Goal: Information Seeking & Learning: Find contact information

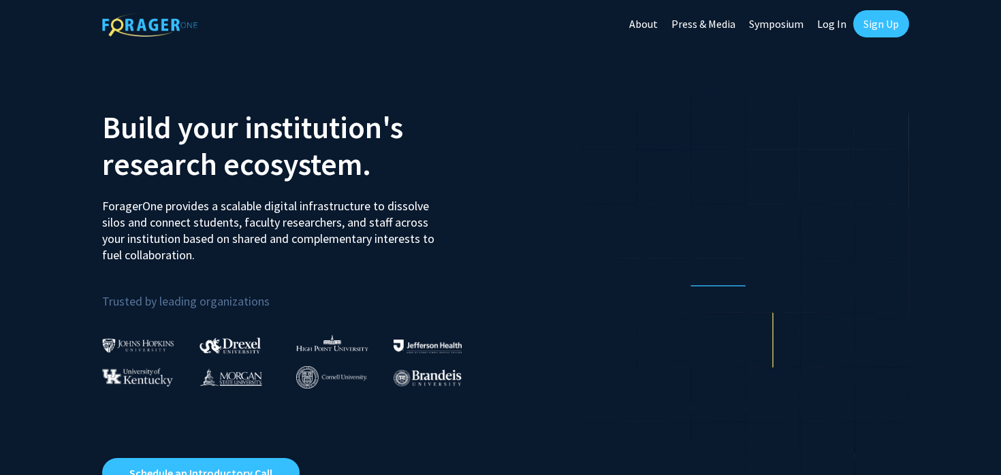
click at [823, 20] on link "Log In" at bounding box center [831, 24] width 43 height 48
select select
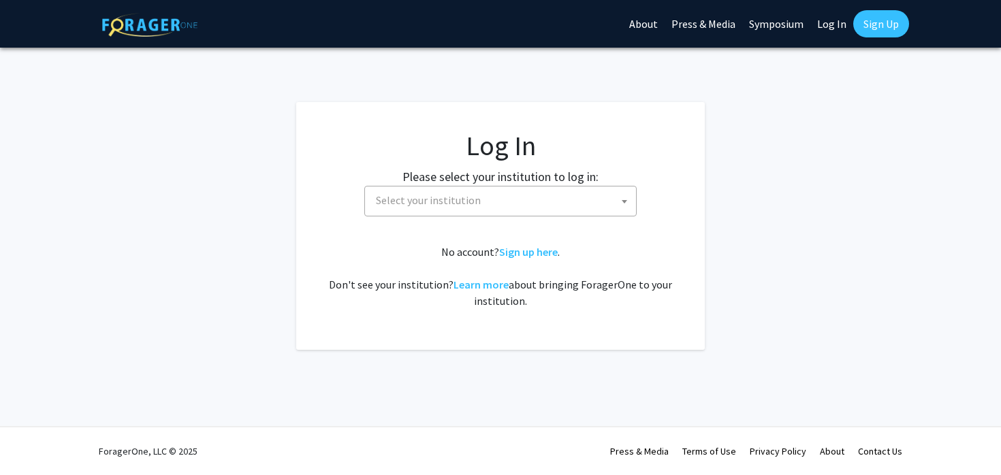
click at [476, 191] on span "Select your institution" at bounding box center [503, 201] width 266 height 28
type input "s"
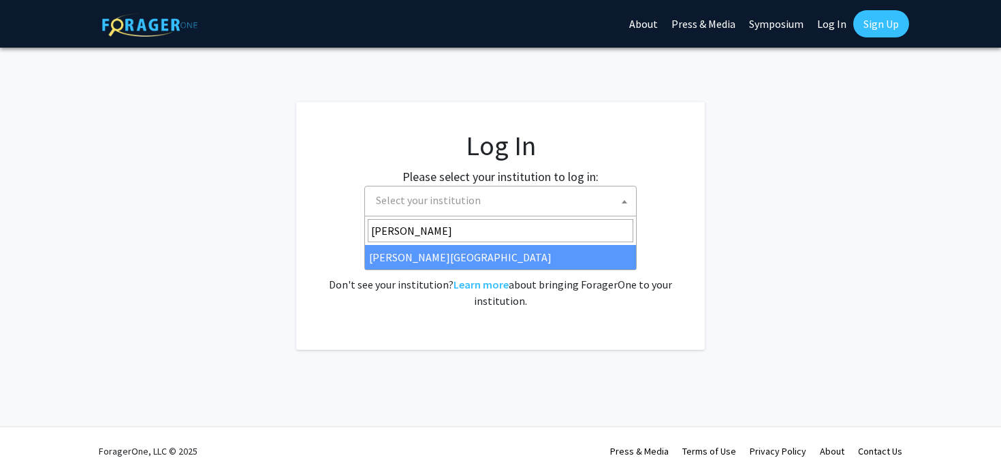
type input "thomas"
select select "24"
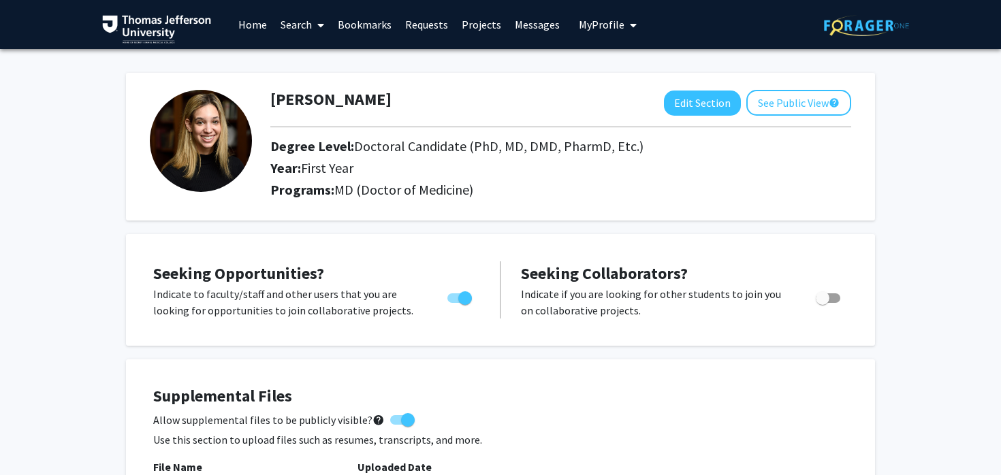
click at [295, 23] on link "Search" at bounding box center [302, 25] width 57 height 48
click at [323, 88] on span "Students" at bounding box center [315, 89] width 83 height 27
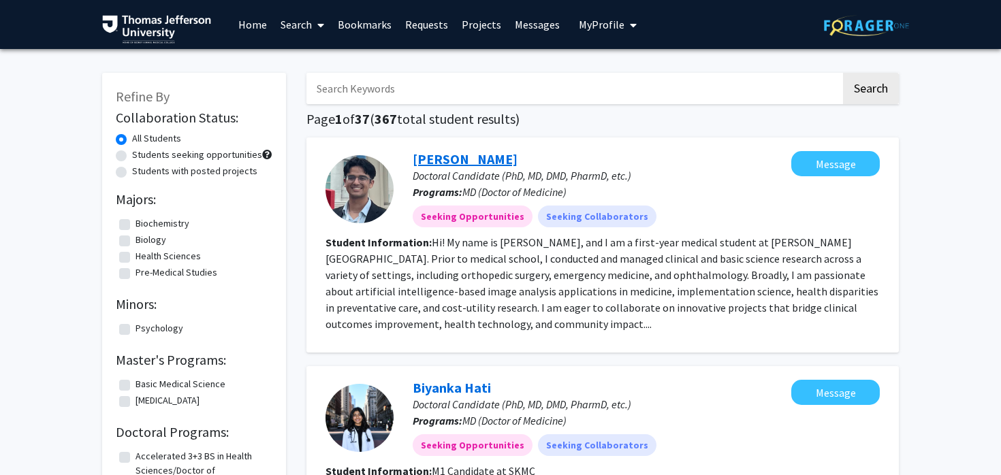
click at [440, 155] on link "Viraj Deshpande" at bounding box center [465, 159] width 105 height 17
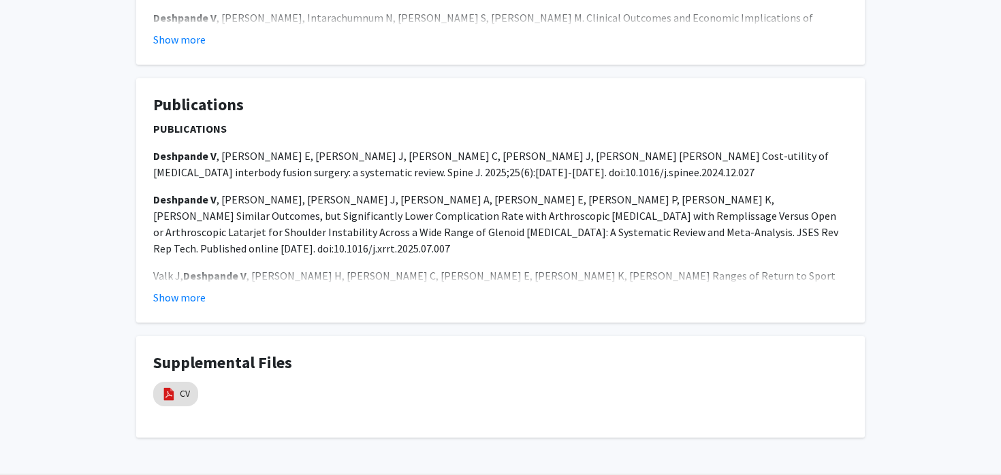
scroll to position [970, 0]
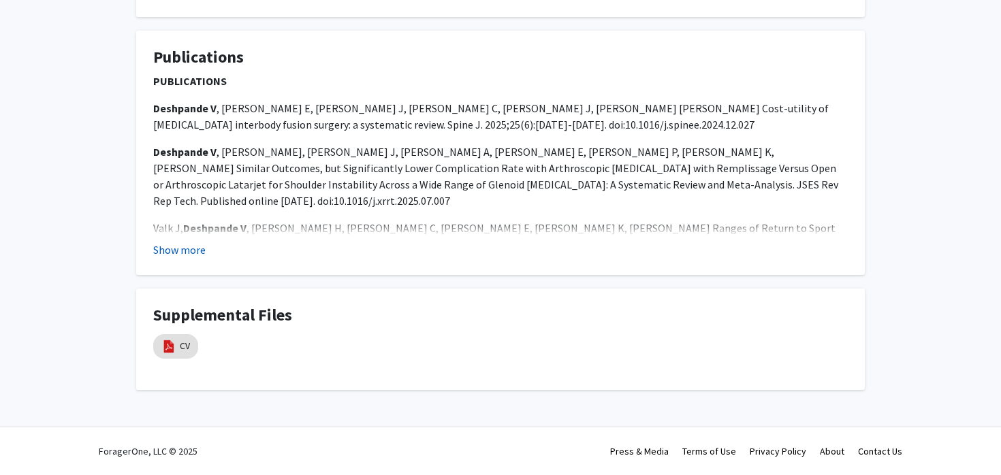
click at [182, 250] on button "Show more" at bounding box center [179, 250] width 52 height 16
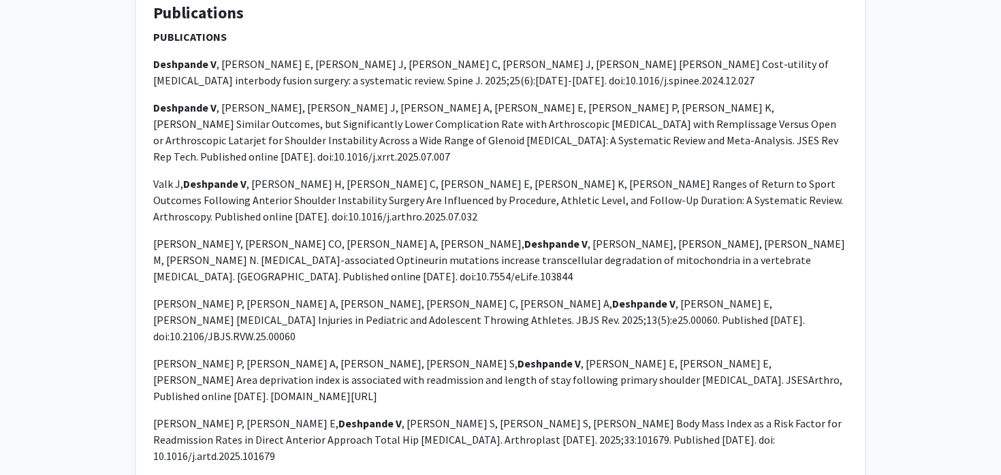
scroll to position [1537, 0]
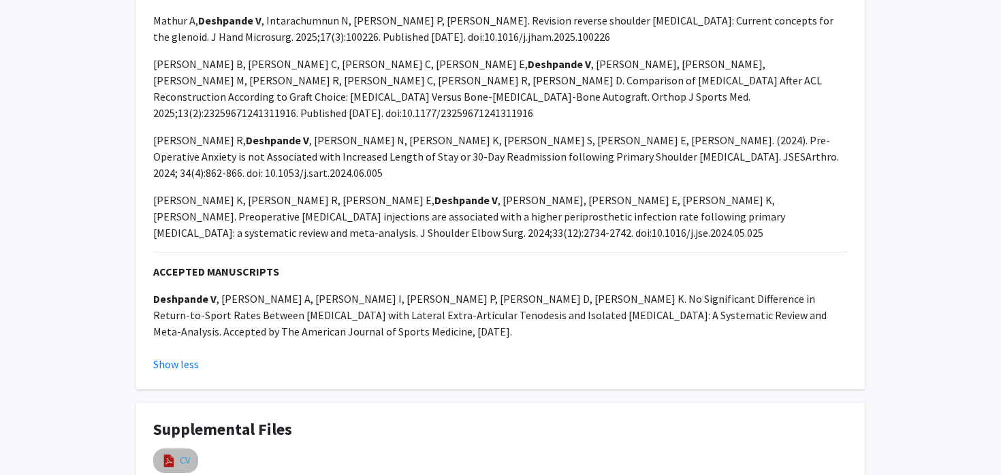
click at [181, 454] on link "CV" at bounding box center [185, 461] width 10 height 14
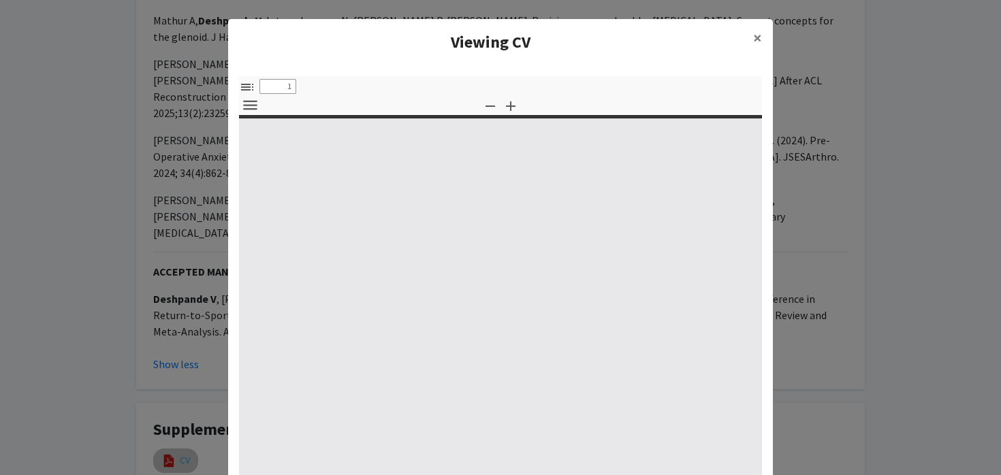
select select "custom"
type input "0"
select select "custom"
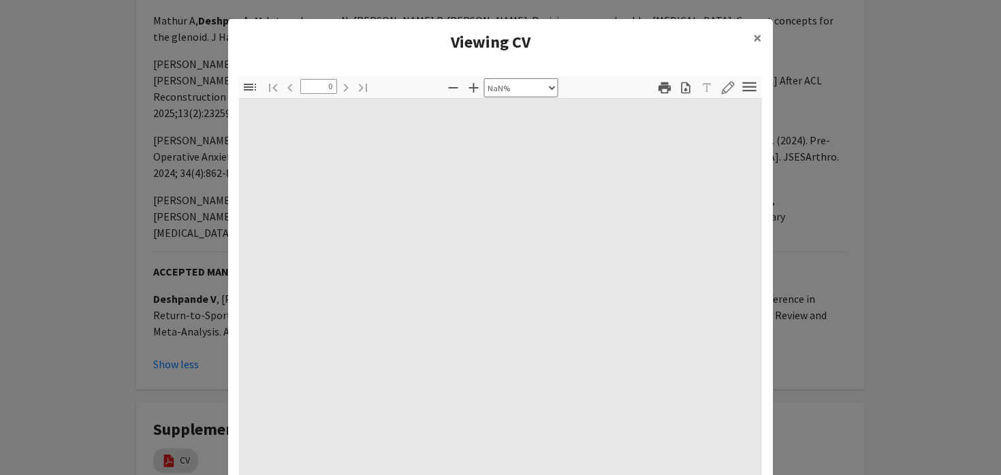
scroll to position [13, 0]
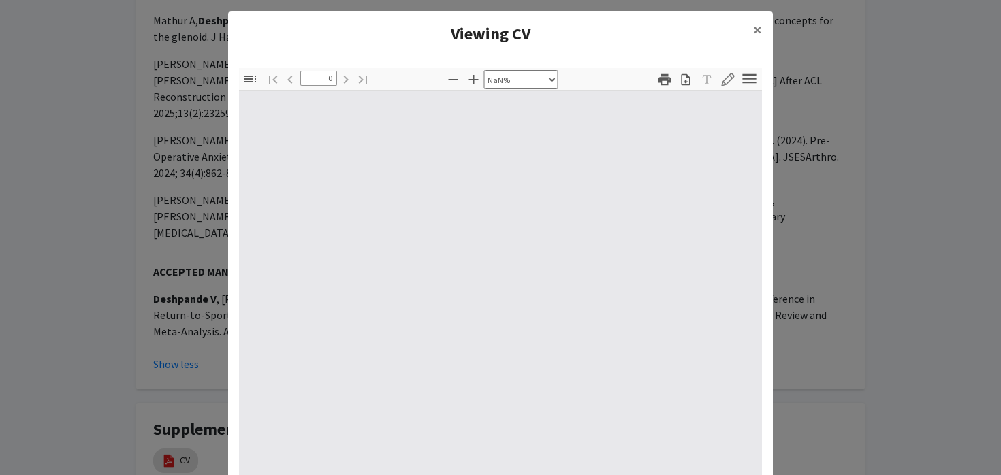
type input "1"
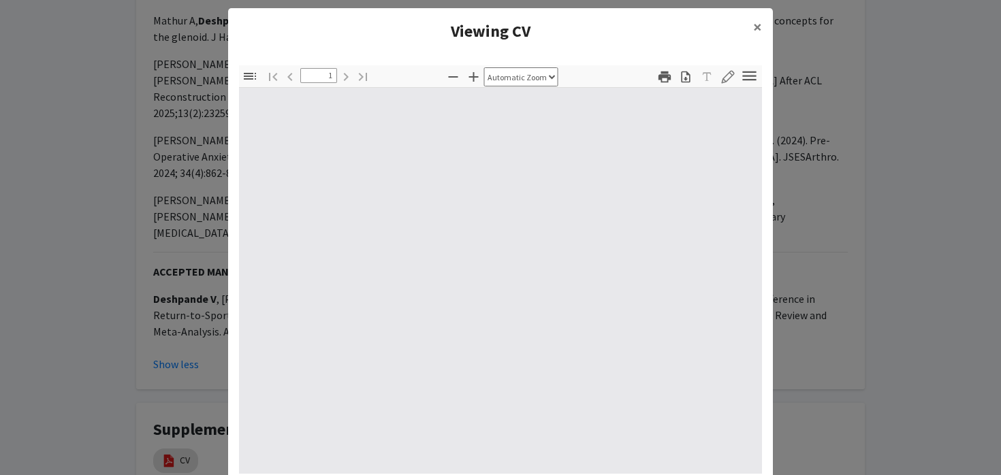
select select "auto"
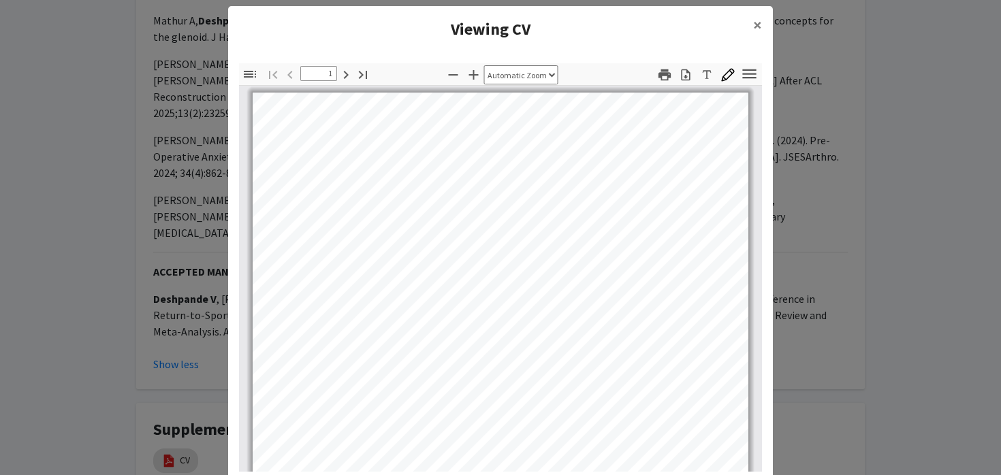
scroll to position [14, 0]
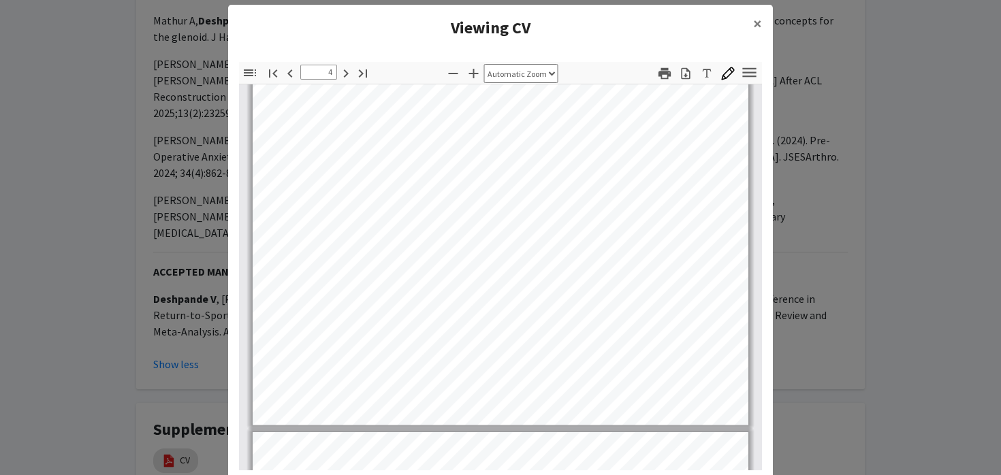
type input "5"
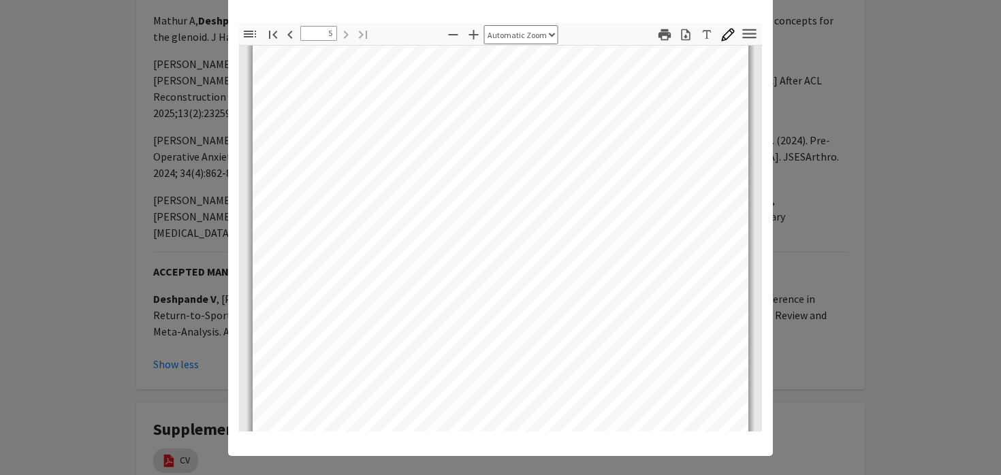
scroll to position [0, 0]
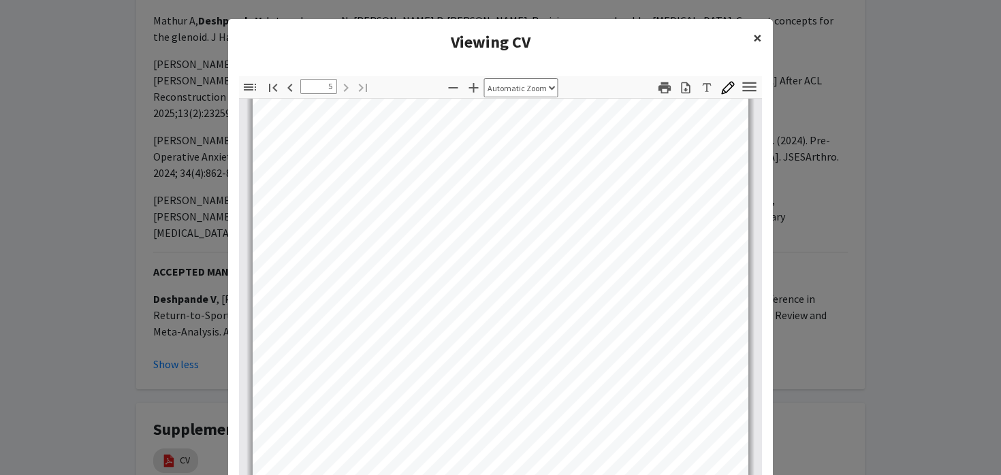
click at [756, 35] on span "×" at bounding box center [757, 37] width 9 height 21
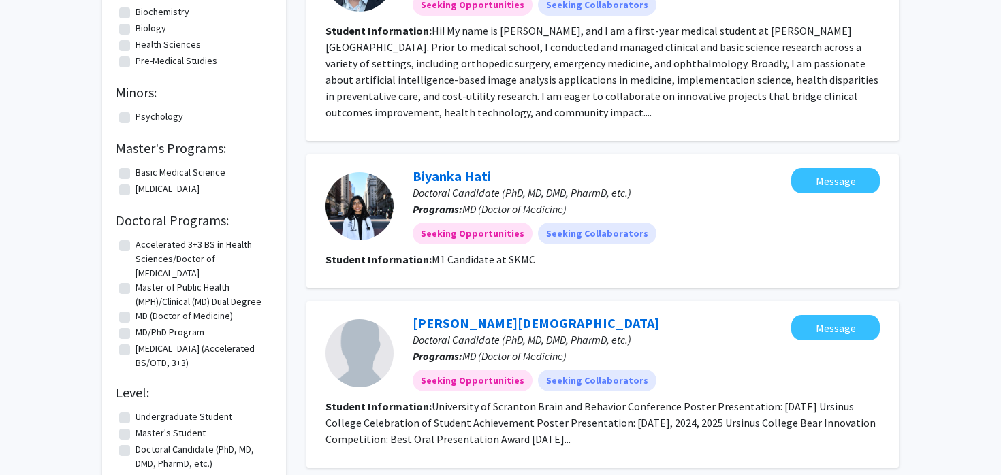
scroll to position [219, 0]
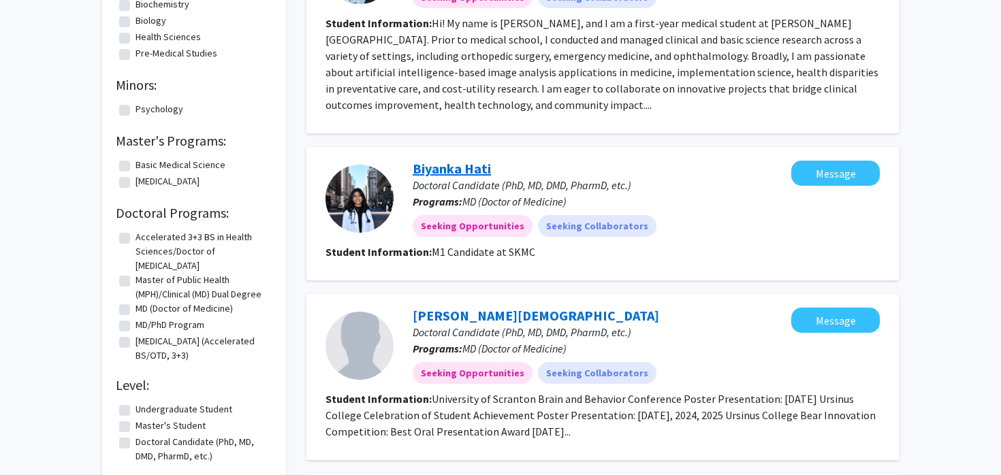
click at [460, 166] on link "Biyanka Hati" at bounding box center [452, 168] width 78 height 17
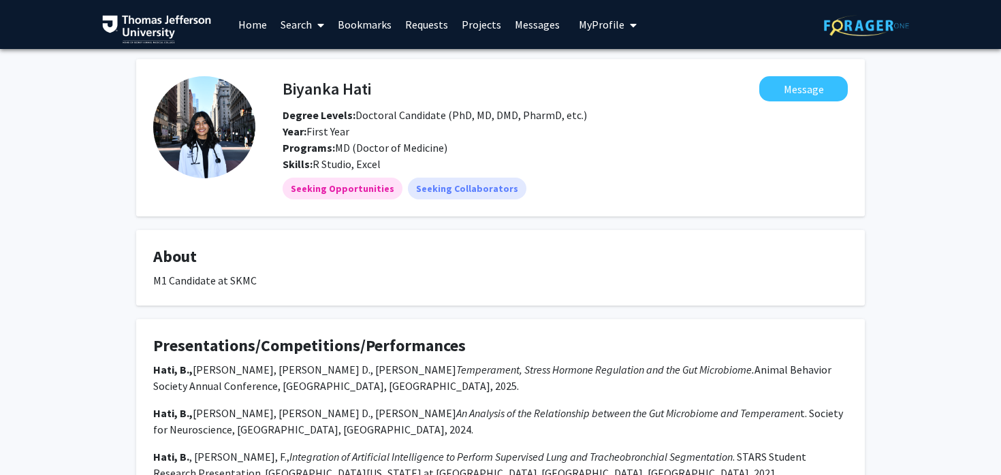
scroll to position [119, 0]
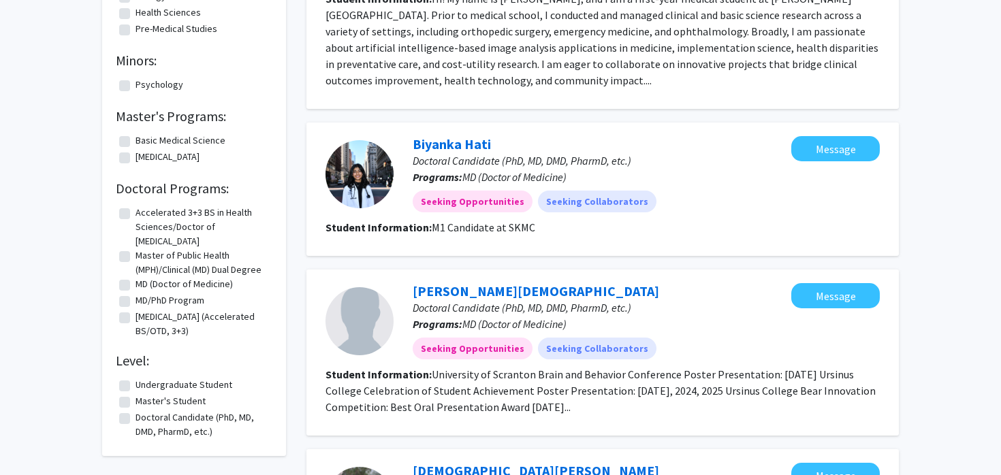
scroll to position [246, 0]
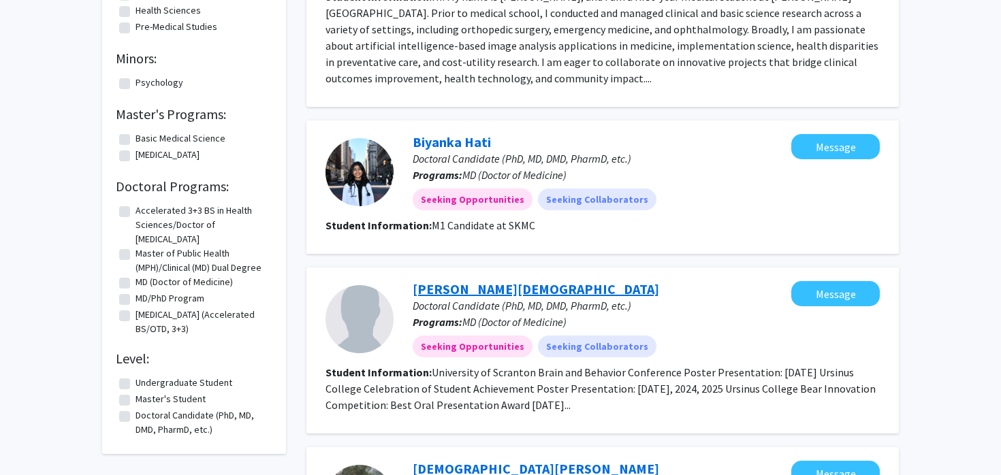
click at [449, 283] on link "Connor Evangelisto" at bounding box center [536, 289] width 247 height 17
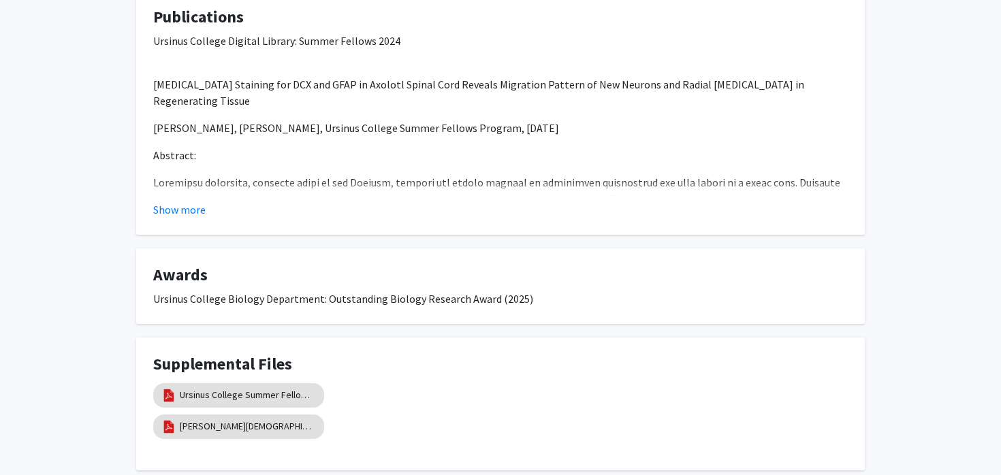
scroll to position [903, 0]
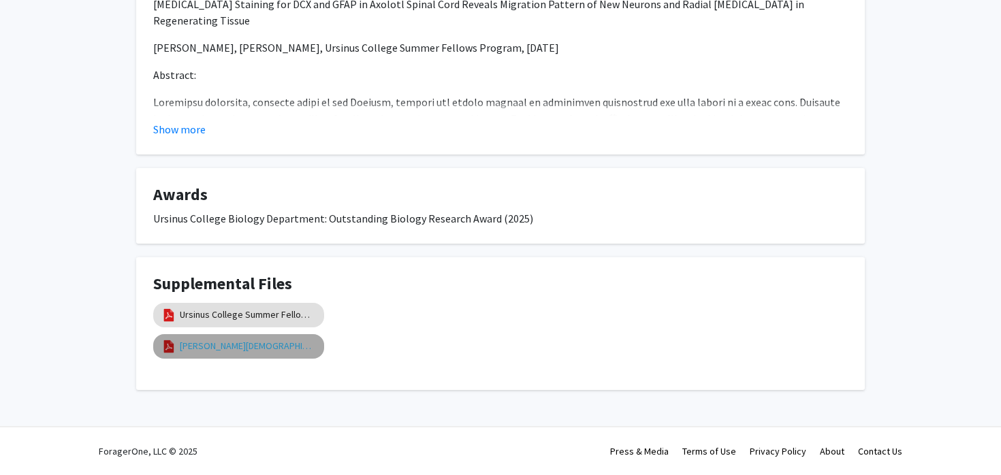
click at [234, 349] on link "Connor Evangelisto Ursinus College Transcript" at bounding box center [248, 346] width 136 height 14
select select "custom"
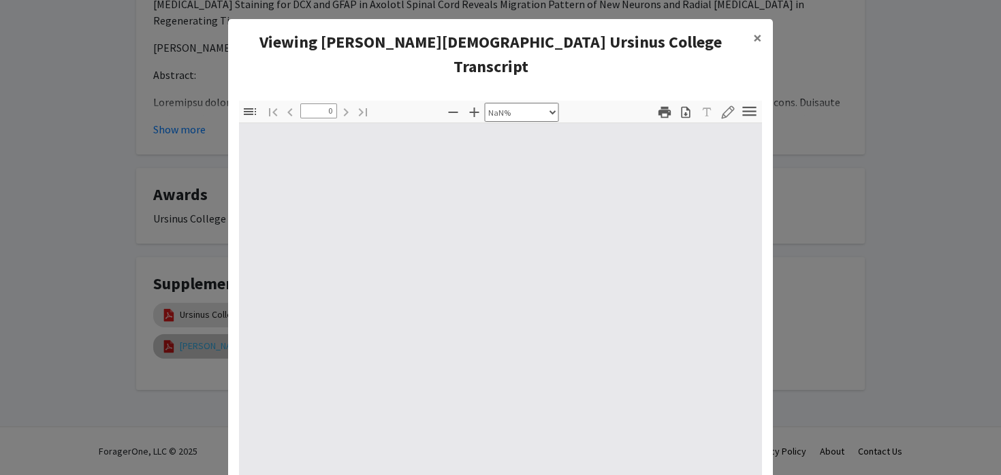
type input "1"
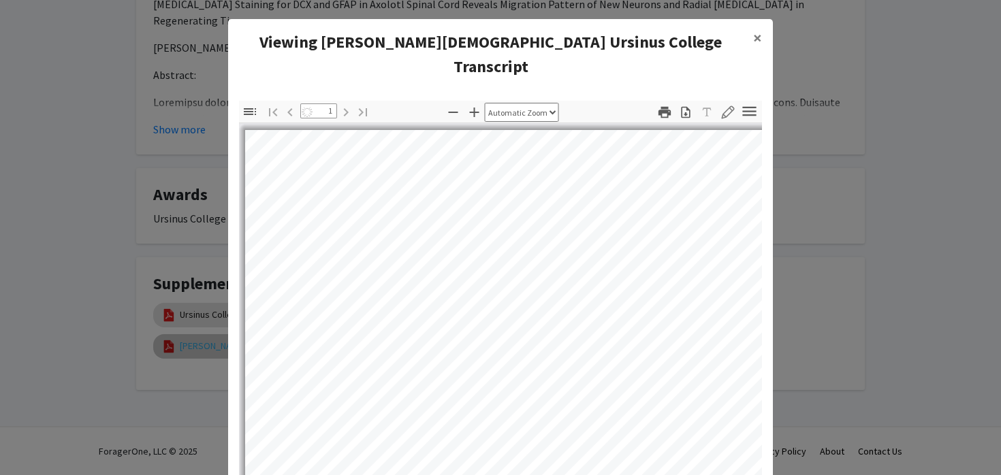
select select "auto"
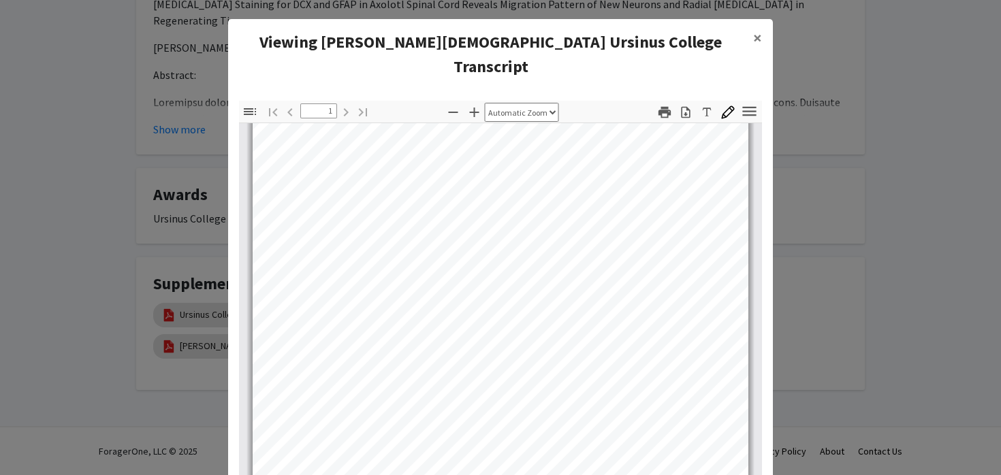
scroll to position [306, 0]
click at [940, 295] on modal-container "Viewing Connor Evangelisto Ursinus College Transcript × Thumbnails Document Out…" at bounding box center [500, 237] width 1001 height 475
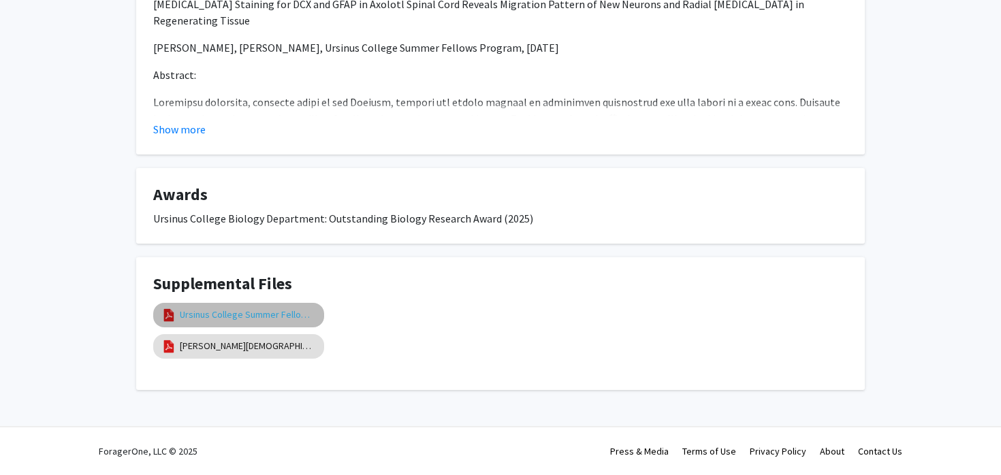
click at [246, 317] on link "Ursinus College Summer Fellows 2024 Research Paper" at bounding box center [248, 315] width 136 height 14
select select "custom"
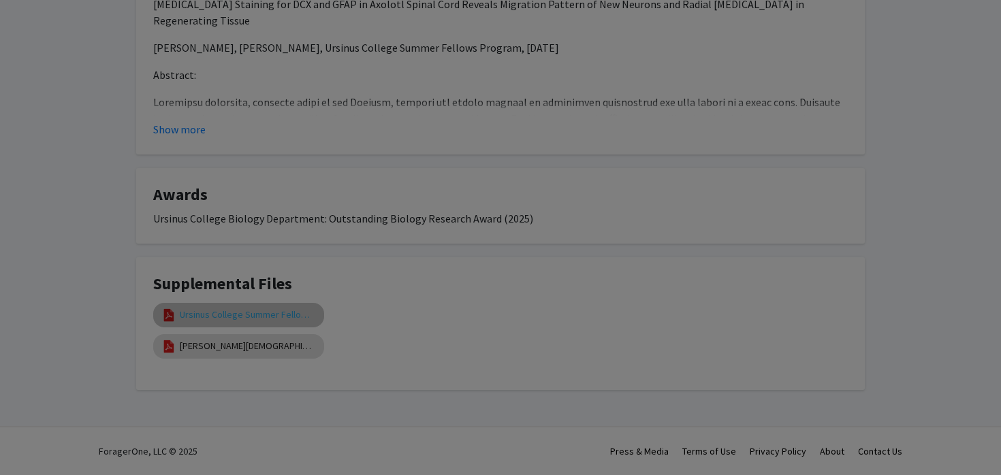
type input "1"
select select "auto"
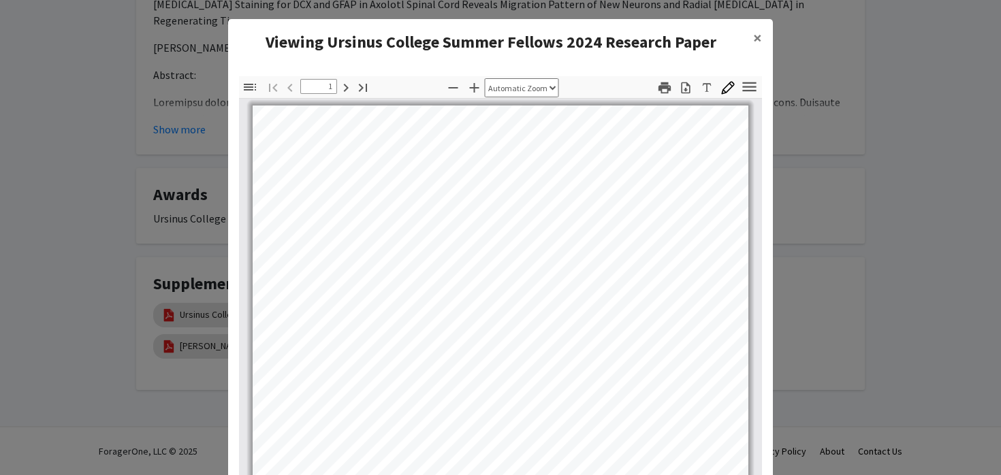
click at [836, 291] on modal-container "Viewing Ursinus College Summer Fellows 2024 Research Paper × Thumbnails Documen…" at bounding box center [500, 237] width 1001 height 475
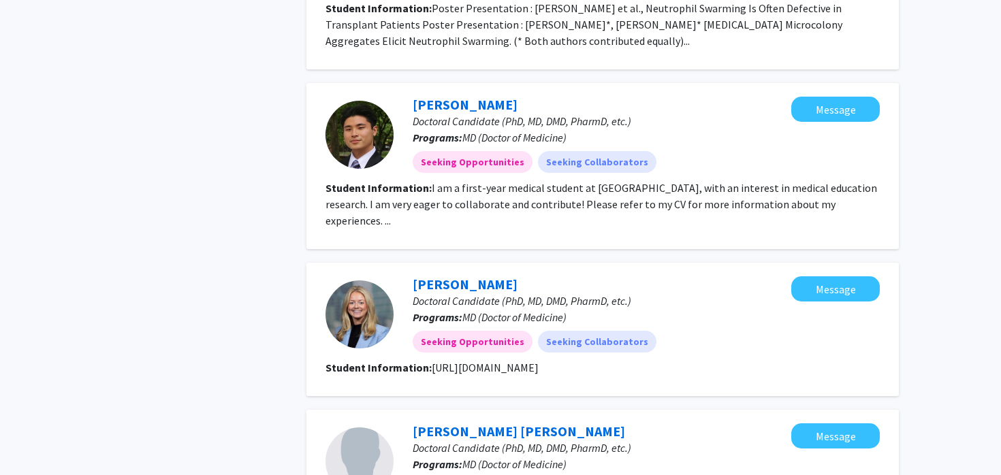
scroll to position [868, 0]
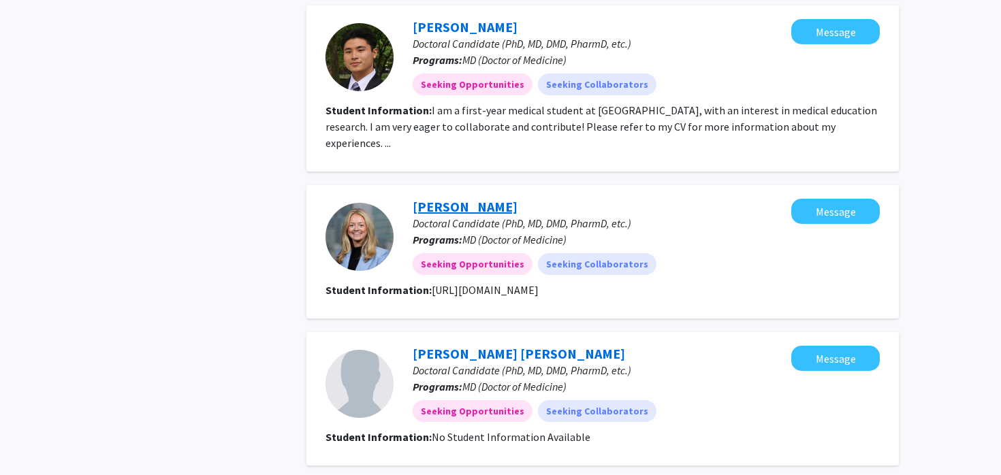
click at [456, 198] on link "Kaitlyn Devine" at bounding box center [465, 206] width 105 height 17
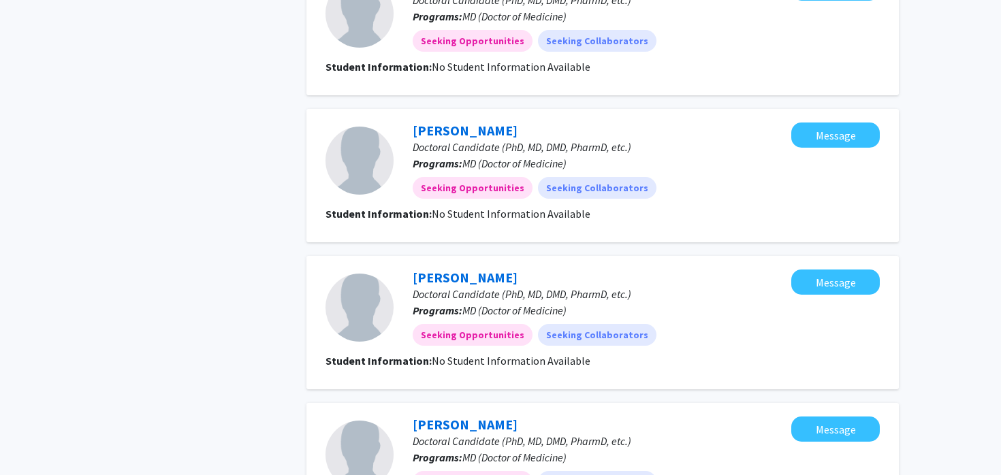
scroll to position [1434, 0]
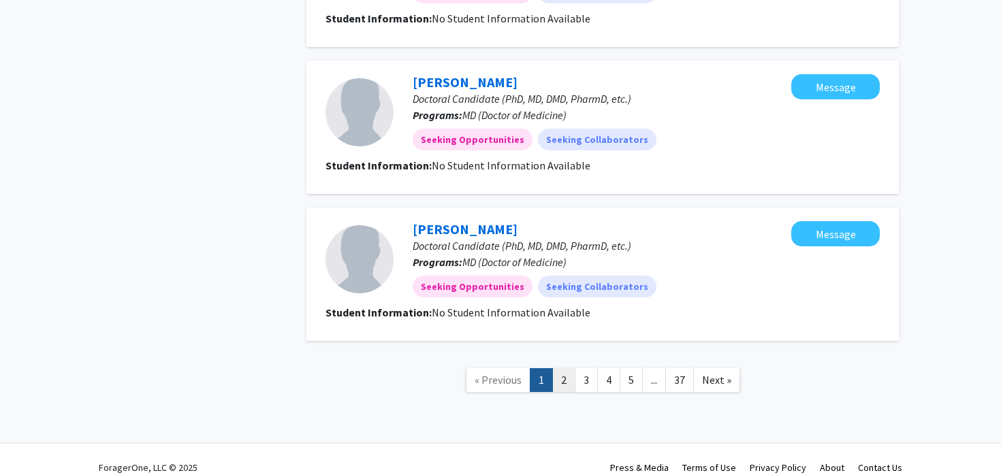
click at [562, 368] on link "2" at bounding box center [563, 380] width 23 height 24
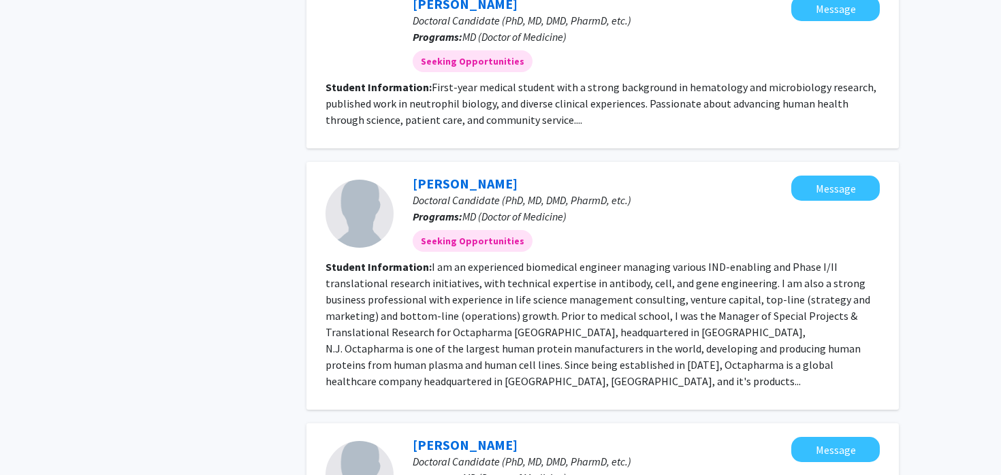
scroll to position [1220, 0]
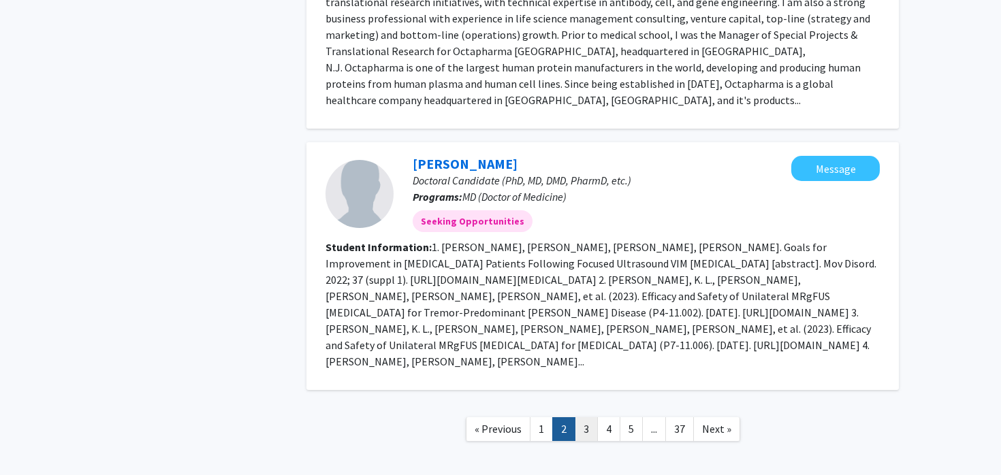
click at [586, 417] on link "3" at bounding box center [586, 429] width 23 height 24
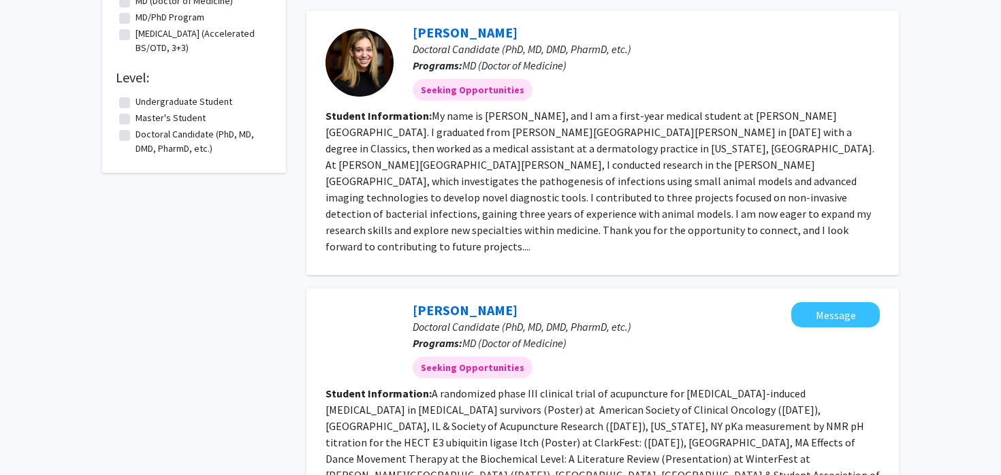
scroll to position [528, 0]
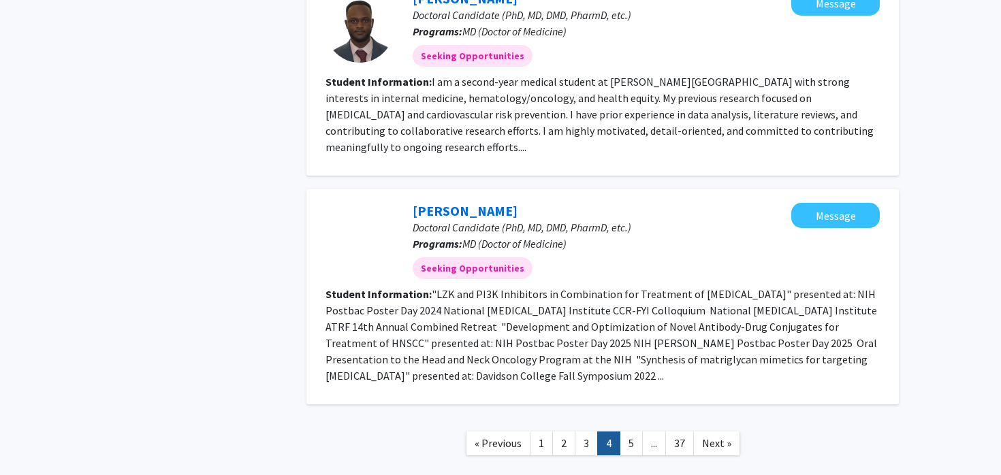
scroll to position [1753, 0]
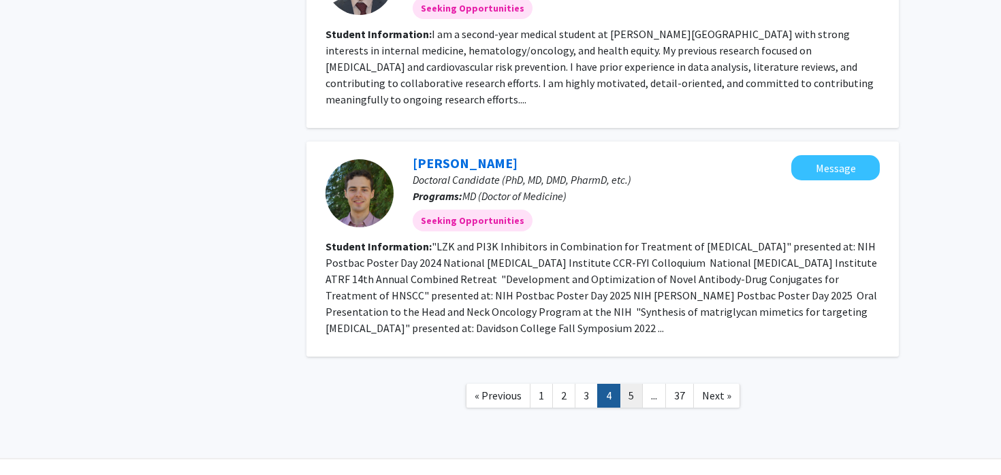
click at [629, 384] on link "5" at bounding box center [631, 396] width 23 height 24
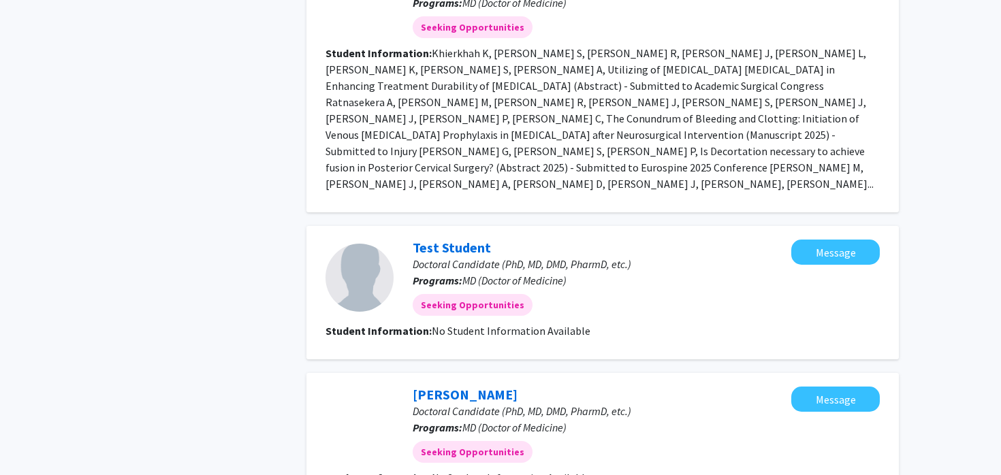
scroll to position [1564, 0]
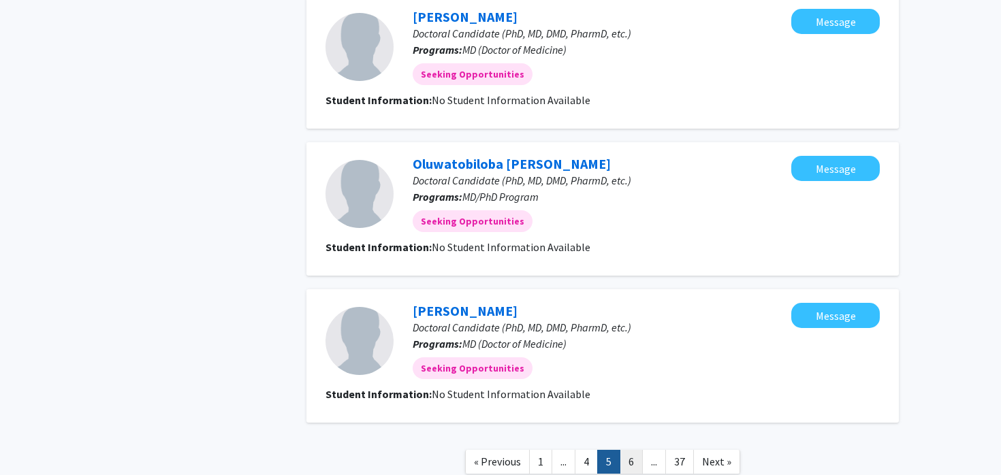
click at [631, 450] on link "6" at bounding box center [631, 462] width 23 height 24
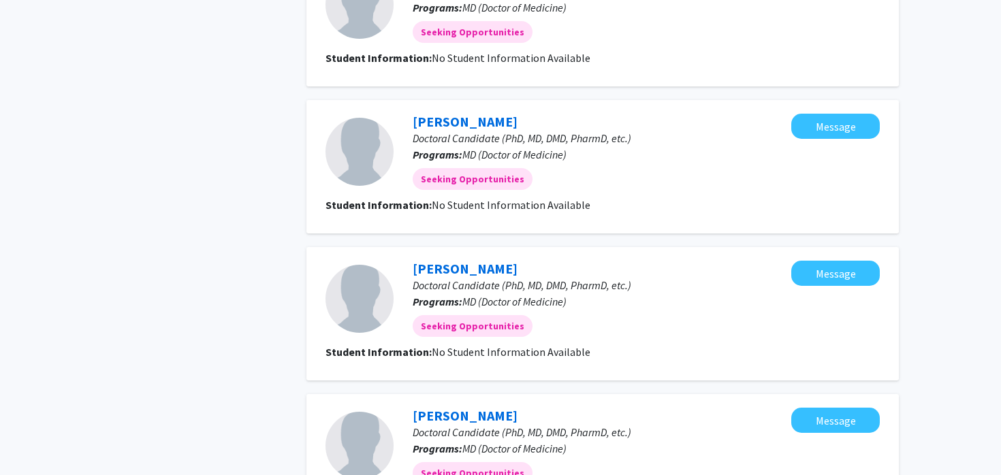
scroll to position [1254, 0]
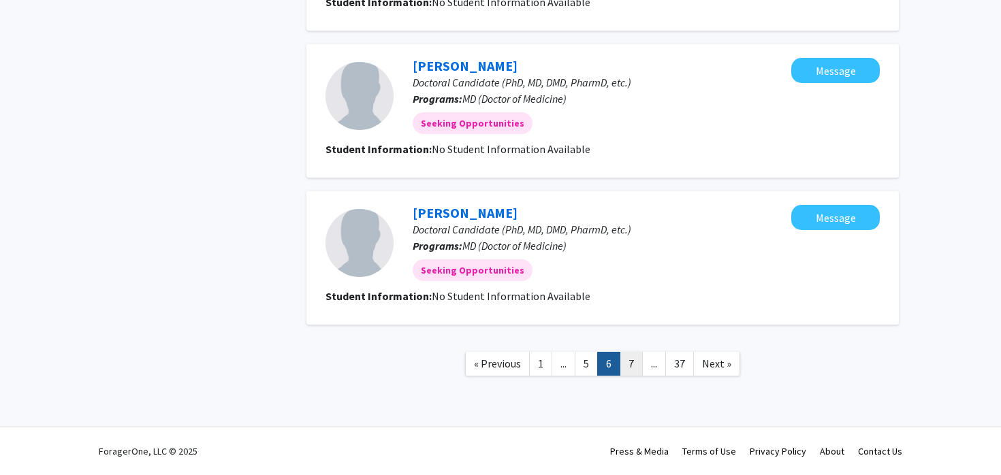
click at [632, 368] on link "7" at bounding box center [631, 364] width 23 height 24
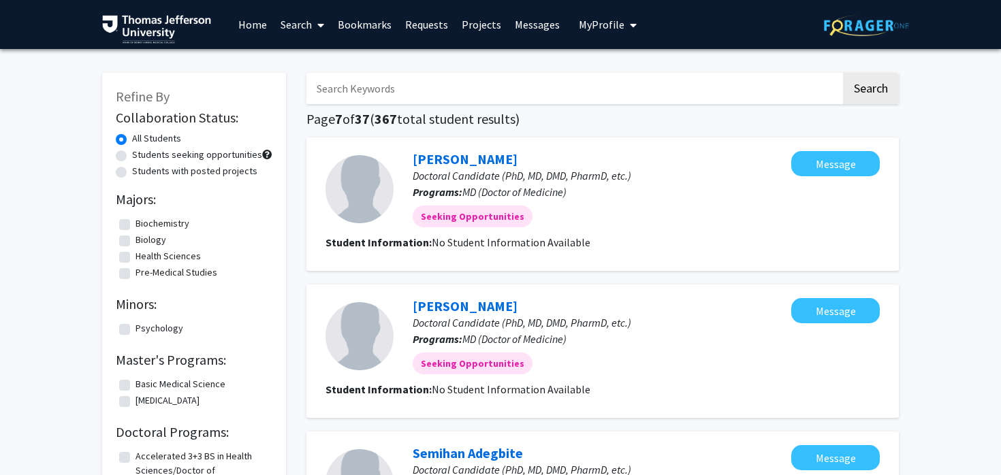
click at [279, 20] on link "Search" at bounding box center [302, 25] width 57 height 48
click at [315, 62] on span "Faculty/Staff" at bounding box center [324, 62] width 100 height 27
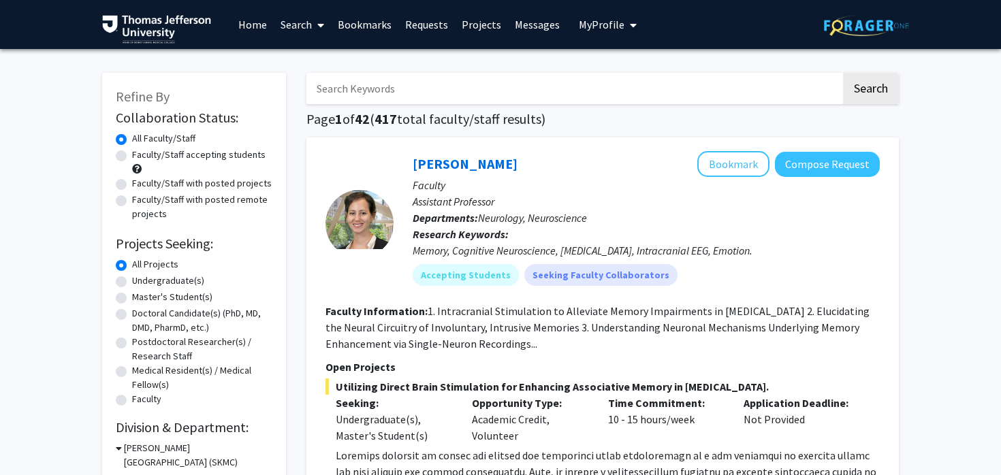
click at [237, 153] on label "Faculty/Staff accepting students" at bounding box center [198, 155] width 133 height 14
click at [141, 153] on input "Faculty/Staff accepting students" at bounding box center [136, 152] width 9 height 9
radio input "true"
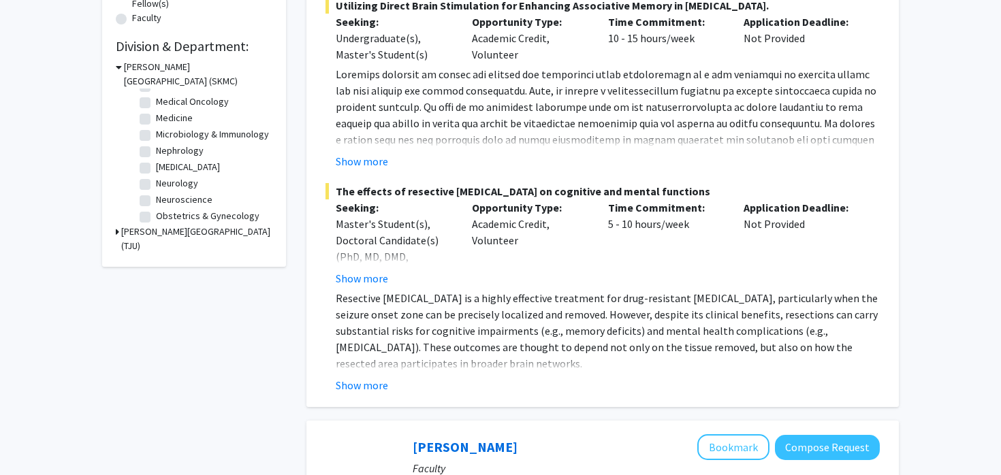
scroll to position [197, 0]
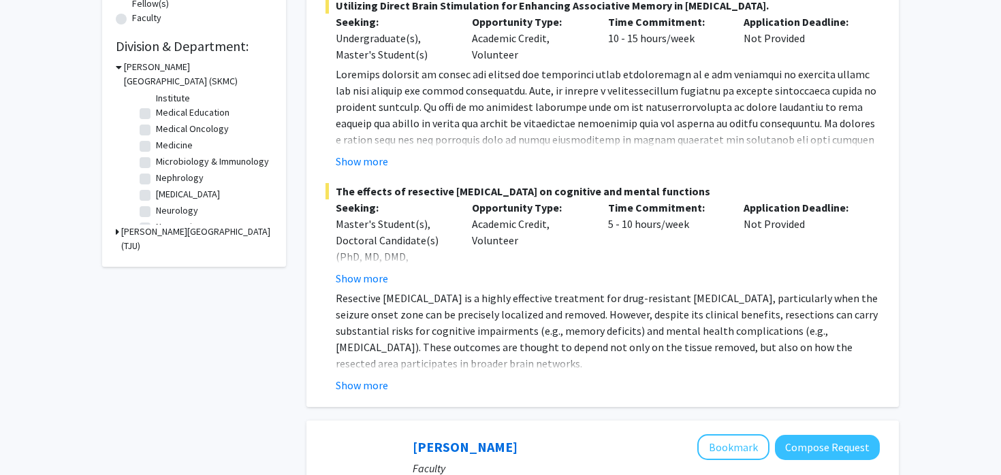
click at [156, 128] on label "Medical Oncology" at bounding box center [192, 129] width 73 height 14
click at [156, 128] on input "Medical Oncology" at bounding box center [160, 126] width 9 height 9
checkbox input "true"
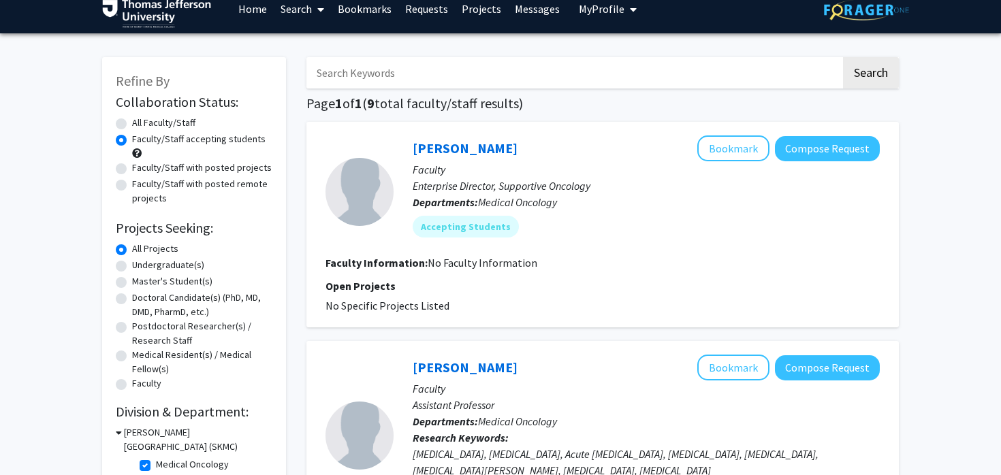
scroll to position [18, 0]
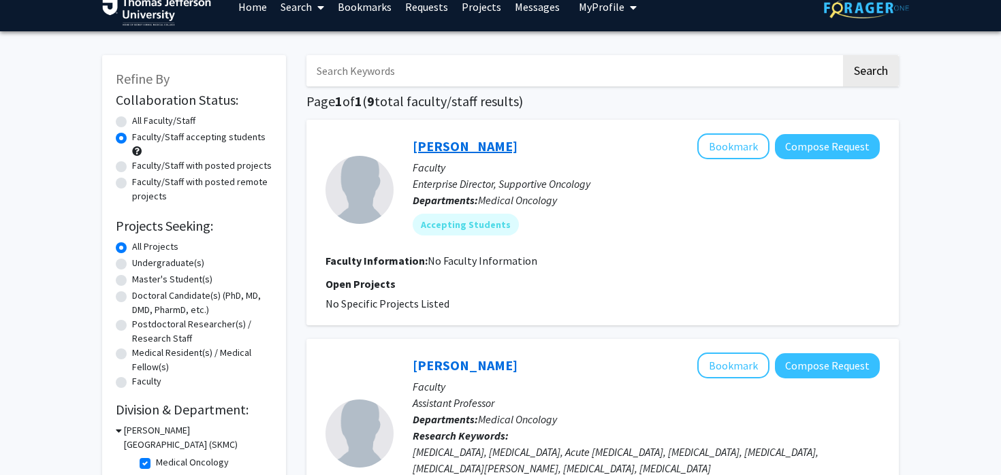
click at [443, 142] on link "Brooke Worster" at bounding box center [465, 146] width 105 height 17
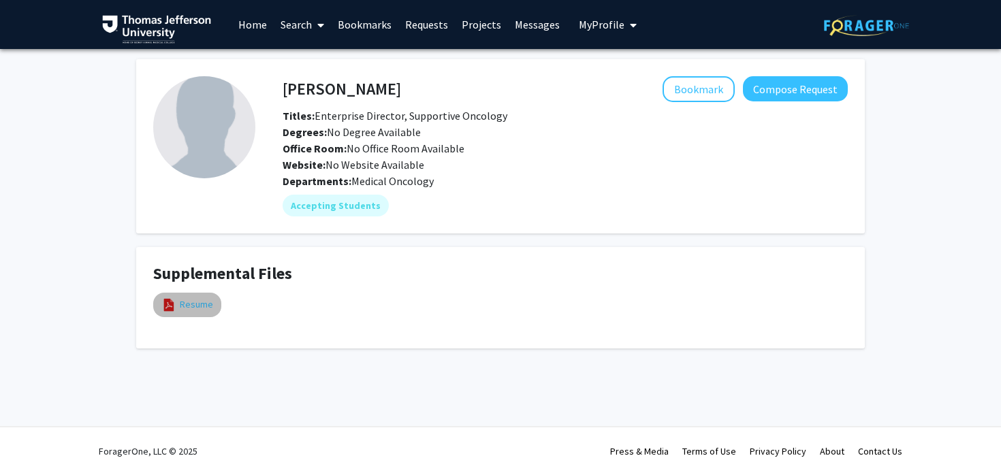
click at [191, 302] on link "Resume" at bounding box center [196, 305] width 33 height 14
select select "custom"
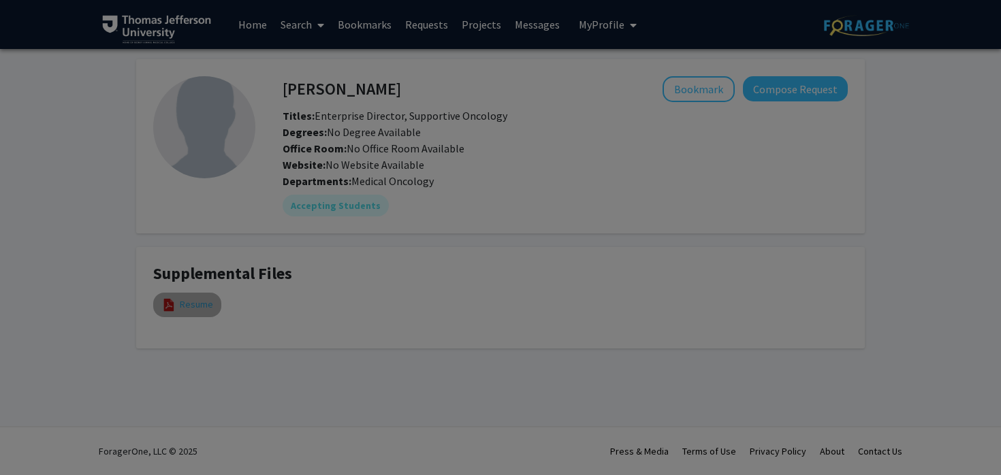
type input "0"
select select "custom"
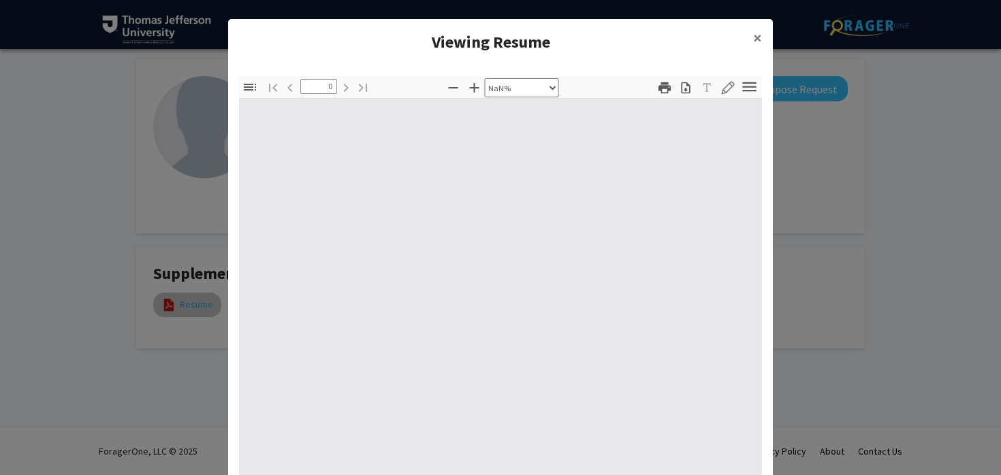
type input "1"
select select "auto"
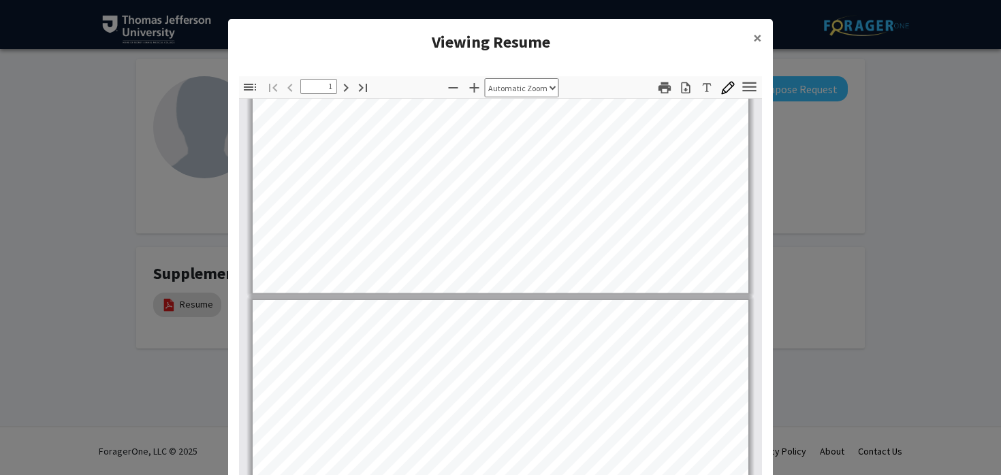
type input "2"
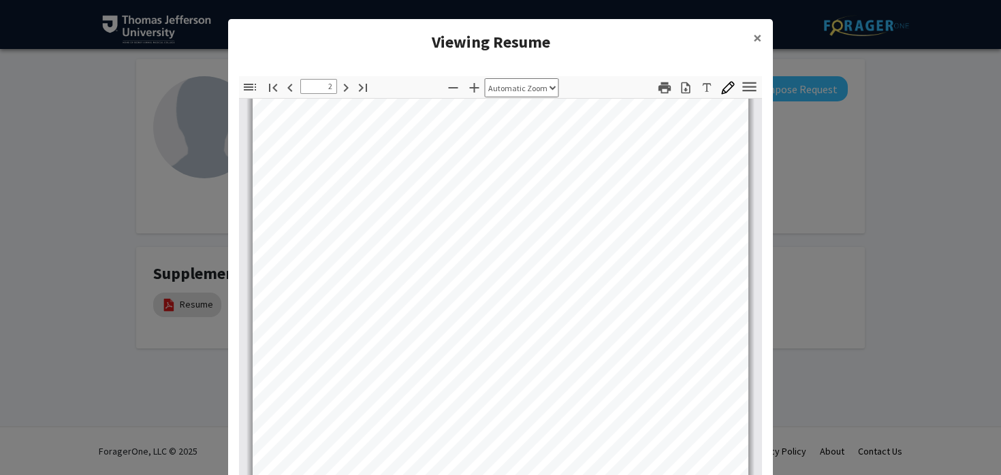
click at [148, 233] on modal-container "Viewing Resume × Thumbnails Document Outline Attachments Layers Current Outline…" at bounding box center [500, 237] width 1001 height 475
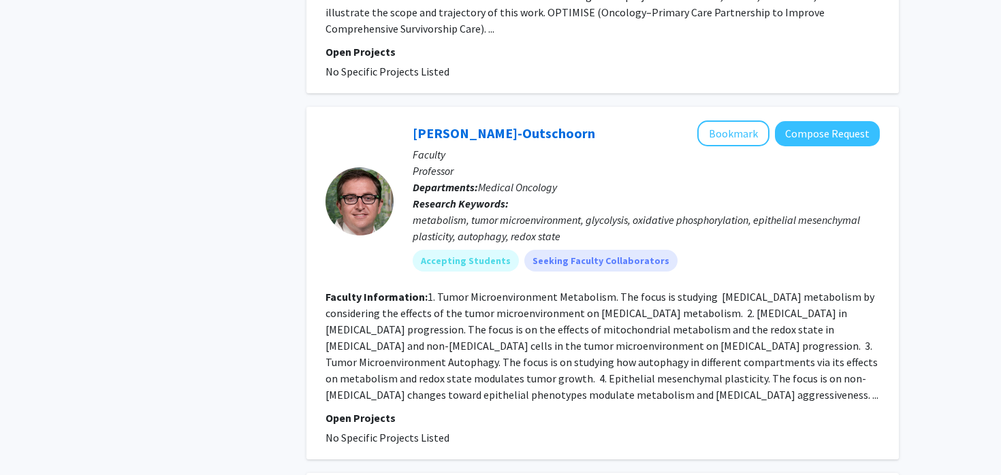
scroll to position [1201, 0]
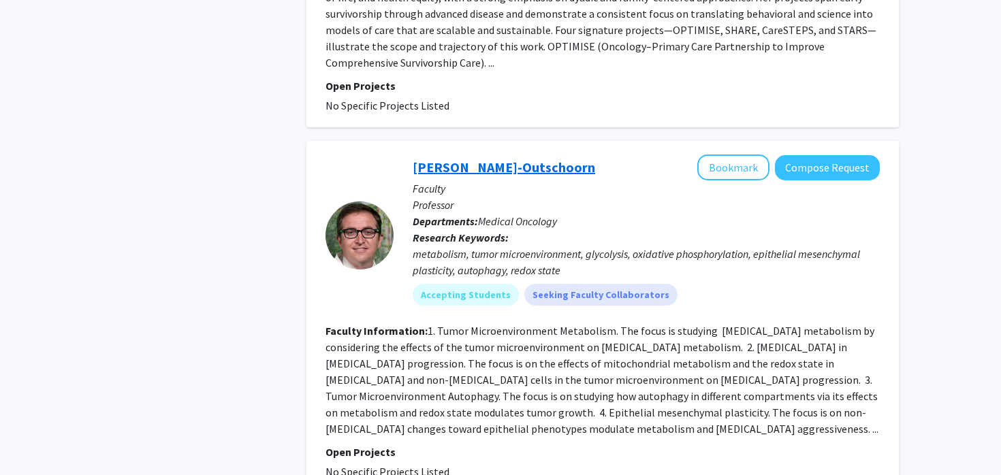
click at [477, 159] on link "Ubaldo Martinez-Outschoorn" at bounding box center [504, 167] width 183 height 17
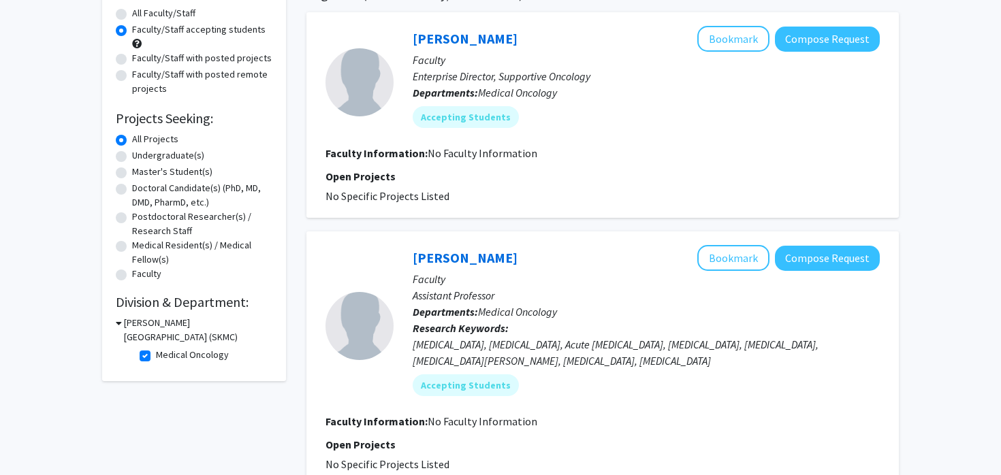
scroll to position [47, 0]
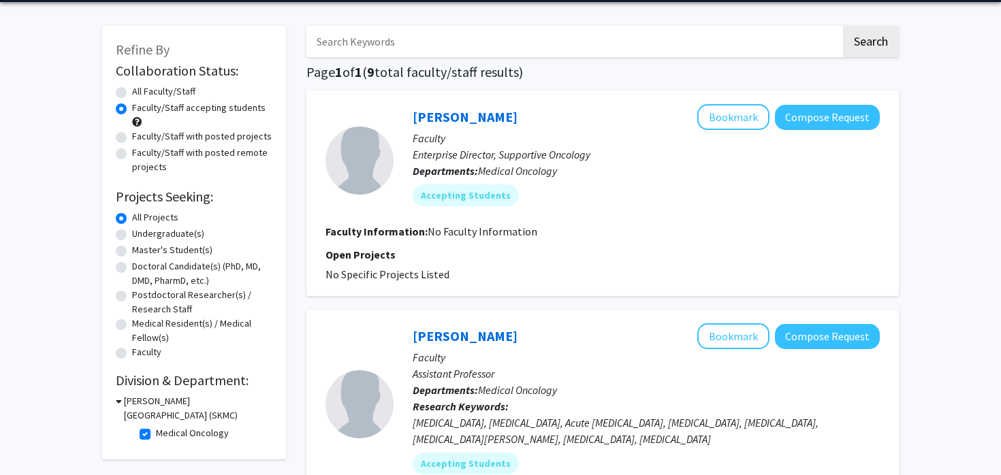
click at [156, 436] on label "Medical Oncology" at bounding box center [192, 433] width 73 height 14
click at [156, 435] on input "Medical Oncology" at bounding box center [160, 430] width 9 height 9
checkbox input "false"
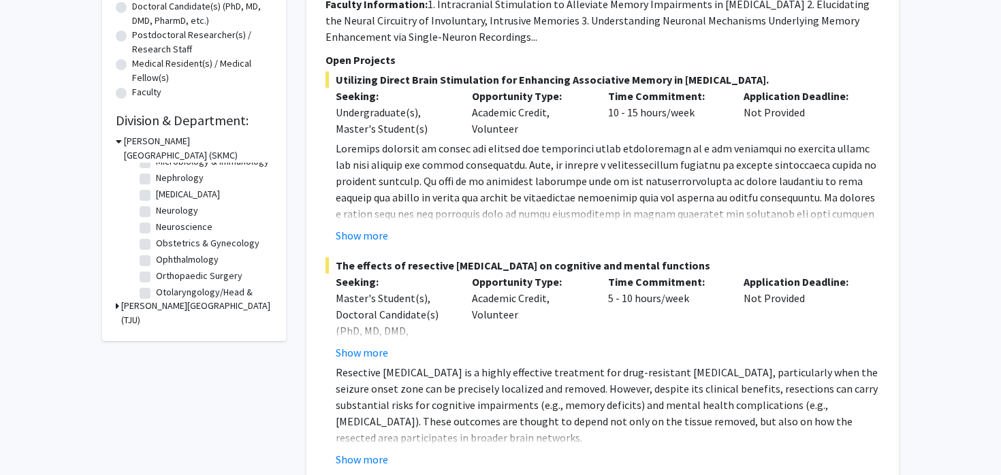
scroll to position [288, 0]
click at [156, 277] on label "Otolaryngology/Head & Neck Surgery" at bounding box center [212, 282] width 113 height 29
click at [156, 277] on input "Otolaryngology/Head & Neck Surgery" at bounding box center [160, 272] width 9 height 9
checkbox input "true"
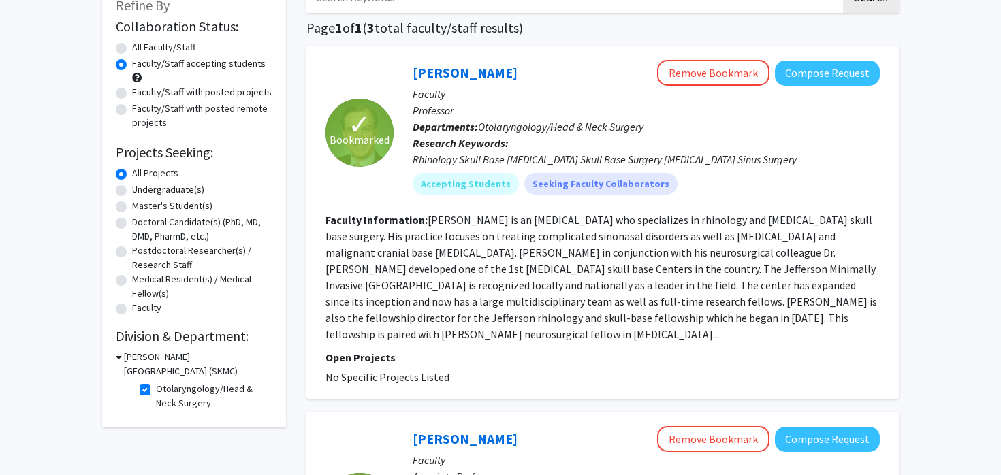
scroll to position [99, 0]
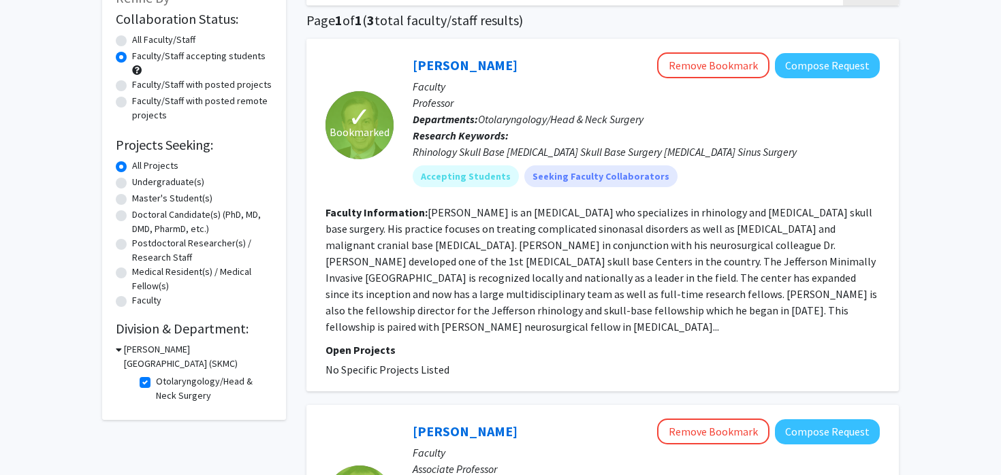
click at [156, 383] on label "Otolaryngology/Head & Neck Surgery" at bounding box center [212, 389] width 113 height 29
click at [156, 383] on input "Otolaryngology/Head & Neck Surgery" at bounding box center [160, 379] width 9 height 9
checkbox input "false"
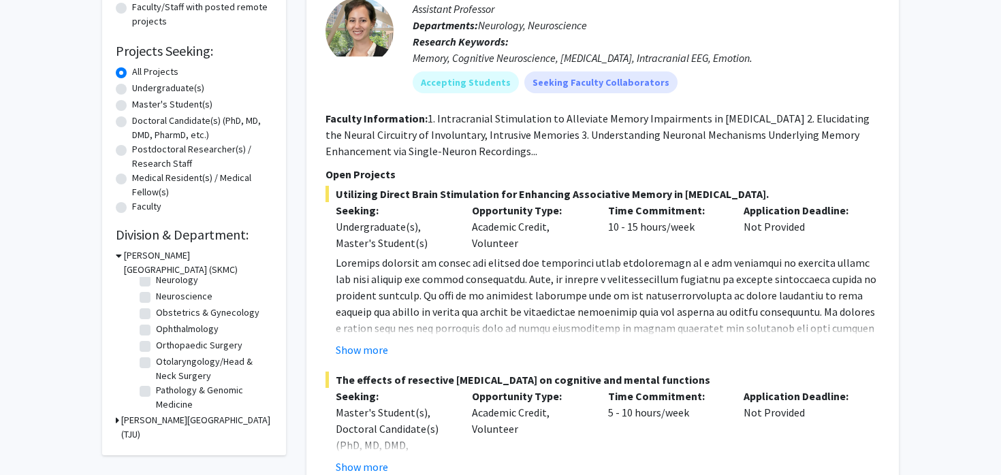
scroll to position [310, 0]
click at [156, 354] on label "Orthopaedic Surgery" at bounding box center [199, 352] width 86 height 14
click at [156, 353] on input "Orthopaedic Surgery" at bounding box center [160, 349] width 9 height 9
checkbox input "true"
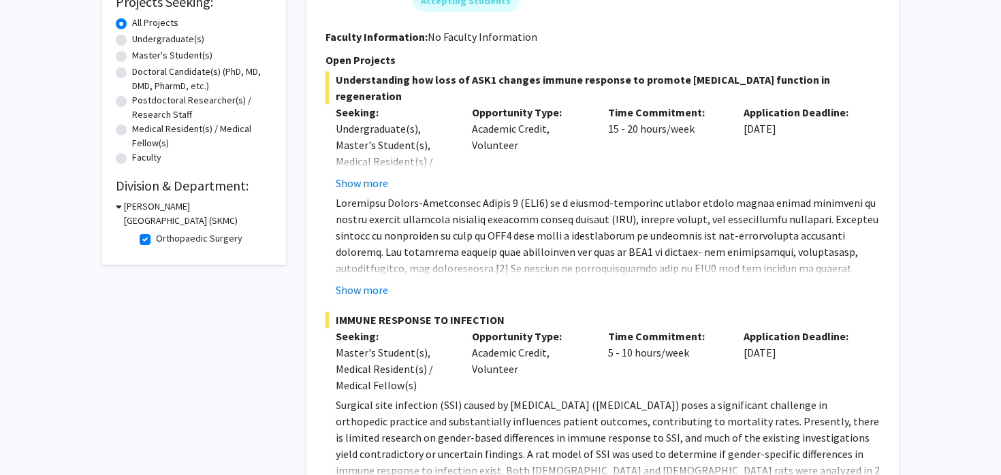
scroll to position [226, 0]
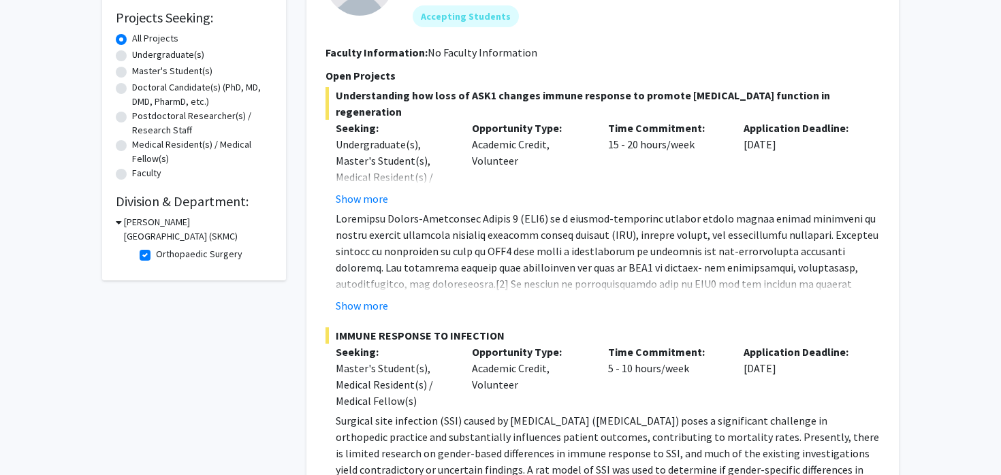
click at [156, 260] on label "Orthopaedic Surgery" at bounding box center [199, 254] width 86 height 14
click at [156, 256] on input "Orthopaedic Surgery" at bounding box center [160, 251] width 9 height 9
checkbox input "false"
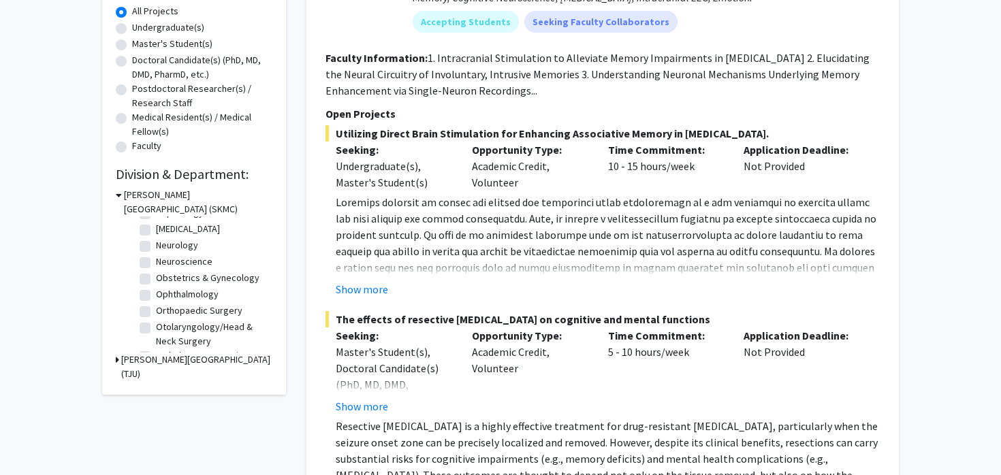
scroll to position [289, 0]
click at [156, 296] on label "Ophthalmology" at bounding box center [187, 295] width 63 height 14
click at [156, 296] on input "Ophthalmology" at bounding box center [160, 292] width 9 height 9
checkbox input "true"
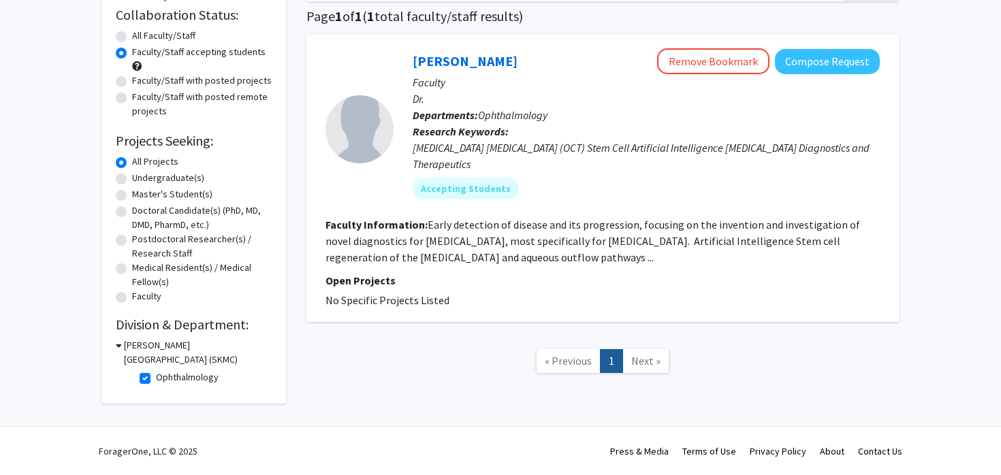
scroll to position [99, 0]
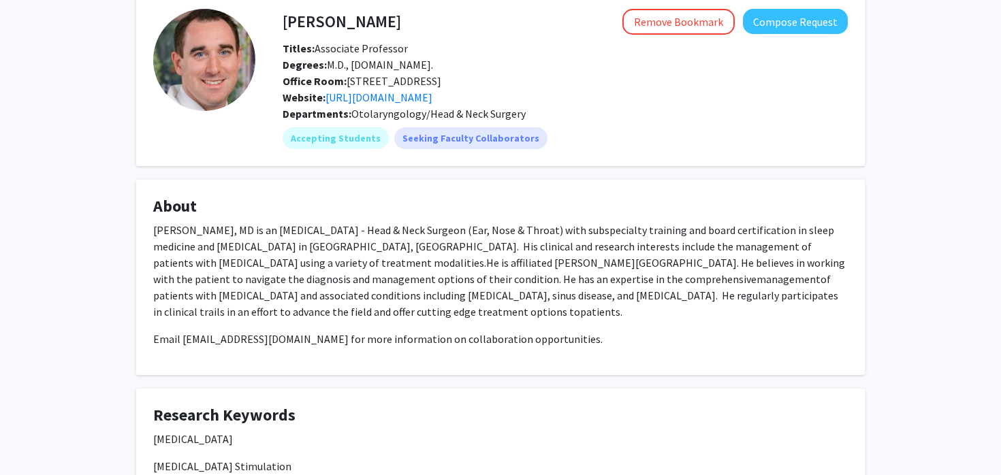
scroll to position [92, 0]
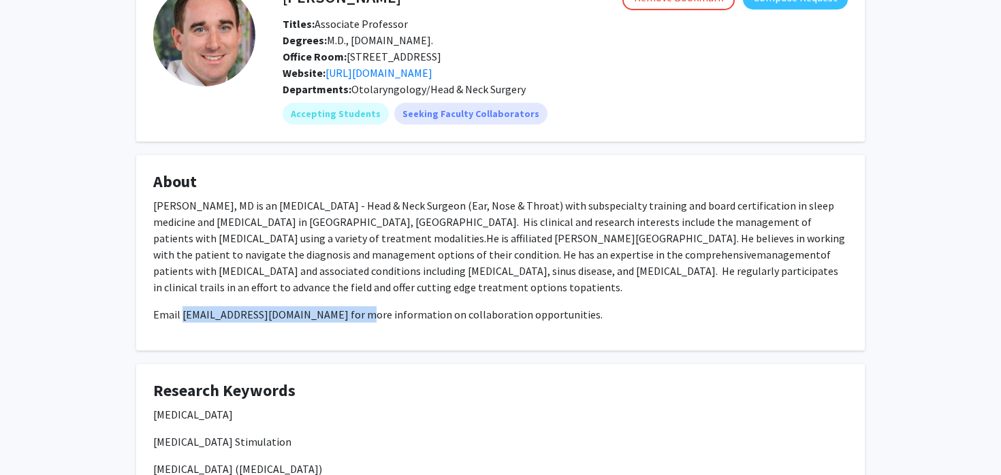
drag, startPoint x: 341, startPoint y: 314, endPoint x: 183, endPoint y: 313, distance: 158.7
click at [183, 313] on p "Email [EMAIL_ADDRESS][DOMAIN_NAME] for more information on collaboration opport…" at bounding box center [500, 314] width 695 height 16
copy p "[EMAIL_ADDRESS][DOMAIN_NAME]"
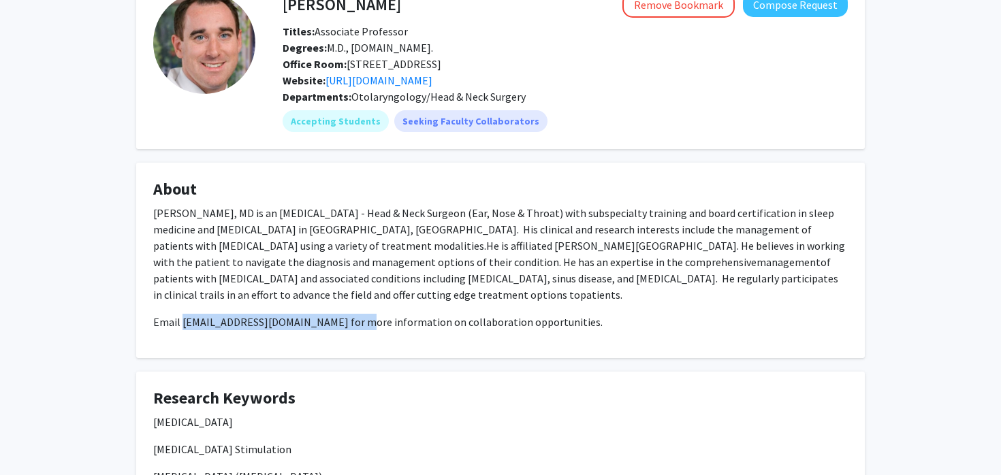
scroll to position [82, 0]
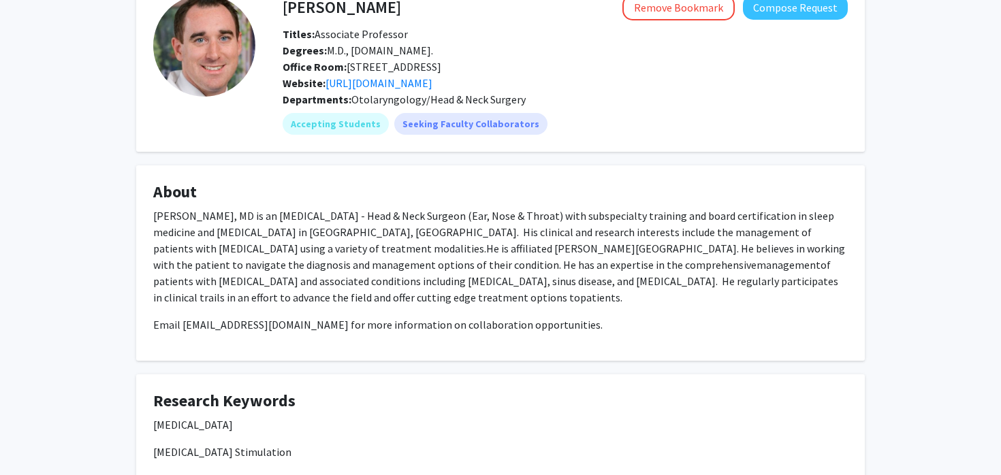
click at [558, 251] on span "He is affiliated [PERSON_NAME][GEOGRAPHIC_DATA]. He believes in working with th…" at bounding box center [499, 257] width 692 height 30
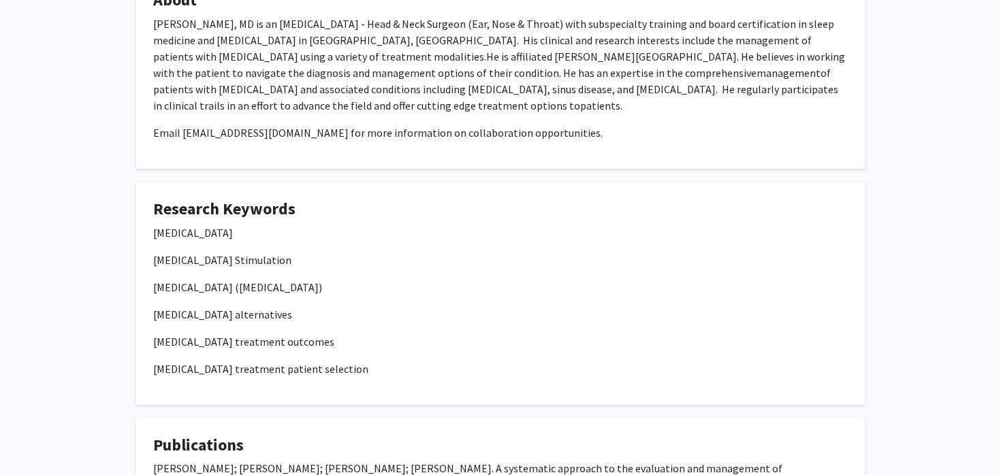
scroll to position [267, 0]
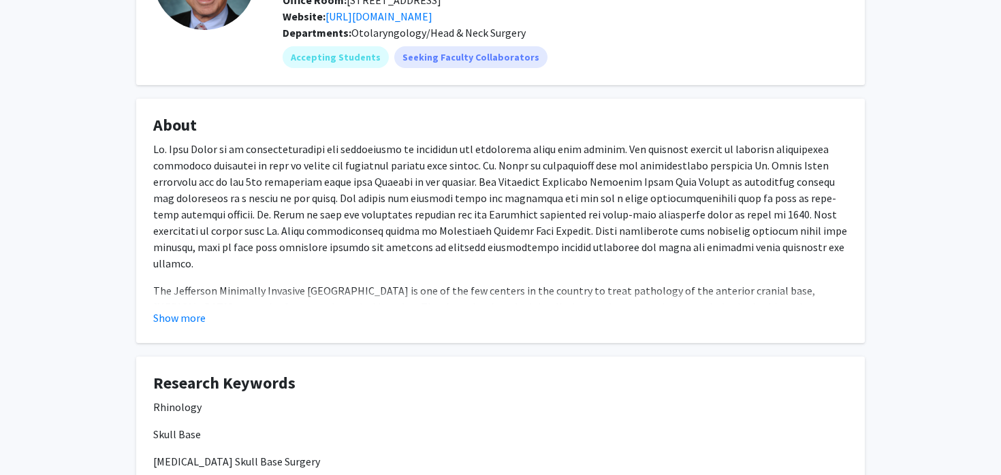
scroll to position [151, 0]
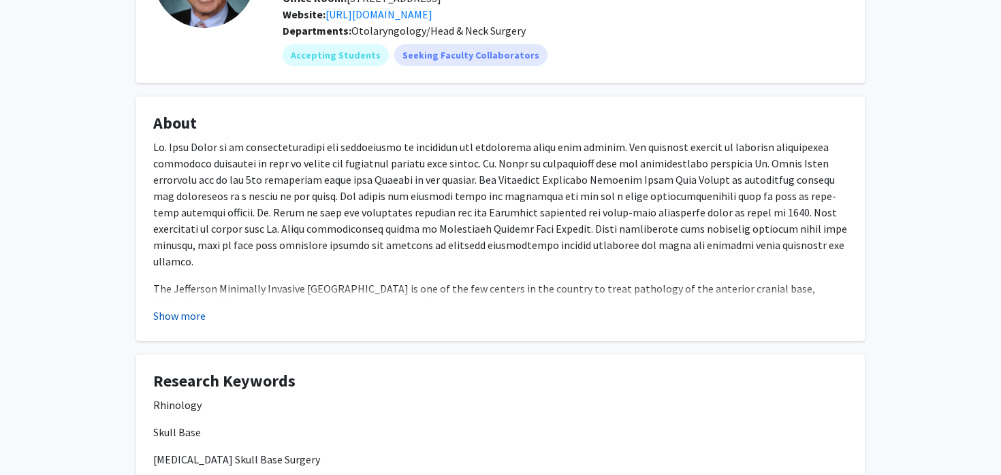
click at [191, 318] on button "Show more" at bounding box center [179, 316] width 52 height 16
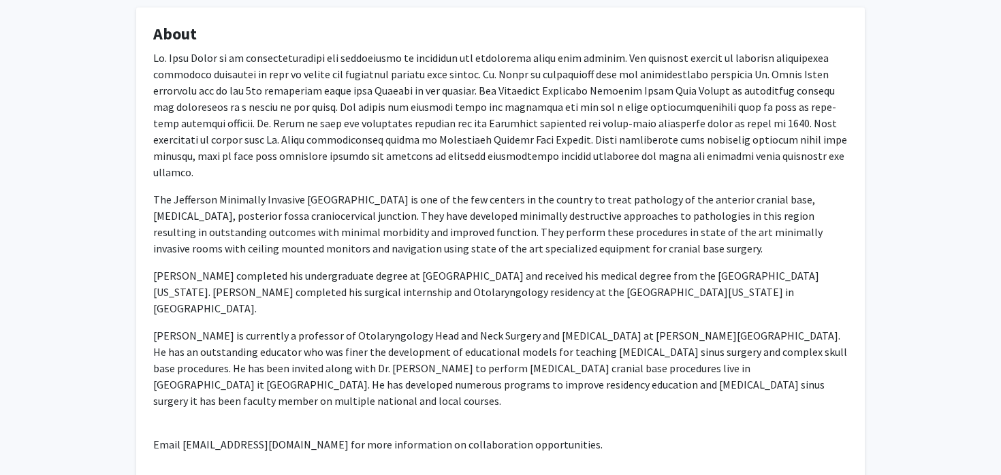
scroll to position [244, 0]
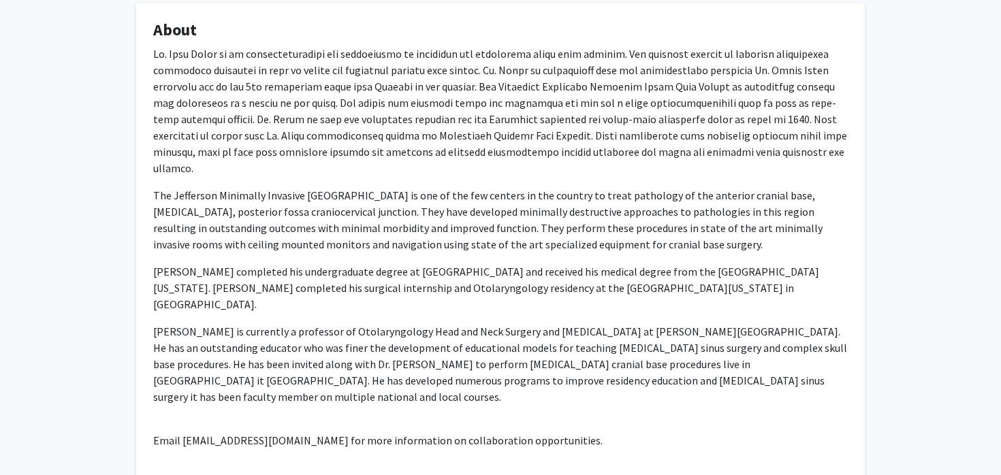
drag, startPoint x: 179, startPoint y: 394, endPoint x: 610, endPoint y: 396, distance: 430.4
click at [610, 432] on p "Email [EMAIL_ADDRESS][DOMAIN_NAME] for more information on collaboration opport…" at bounding box center [500, 440] width 695 height 16
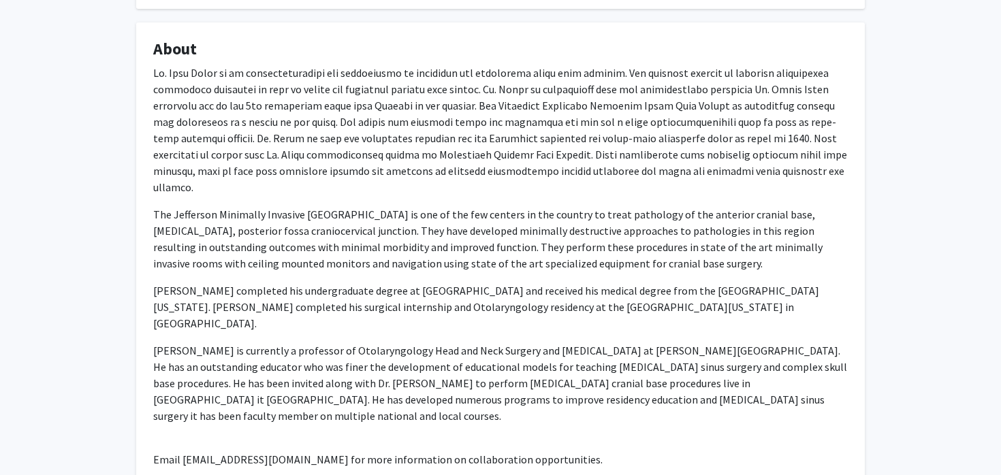
scroll to position [227, 0]
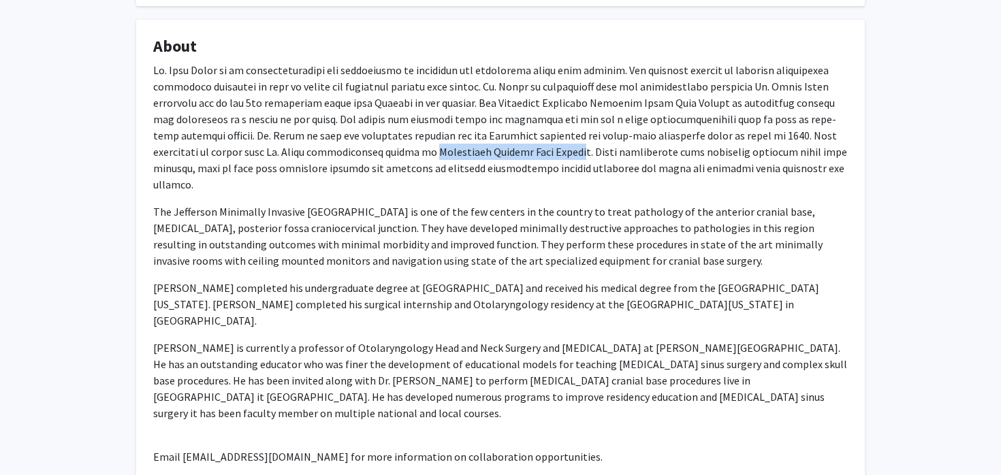
drag, startPoint x: 325, startPoint y: 153, endPoint x: 469, endPoint y: 155, distance: 144.4
click at [469, 155] on p at bounding box center [500, 127] width 695 height 131
copy p "Endoscopic Cranial Base Surger"
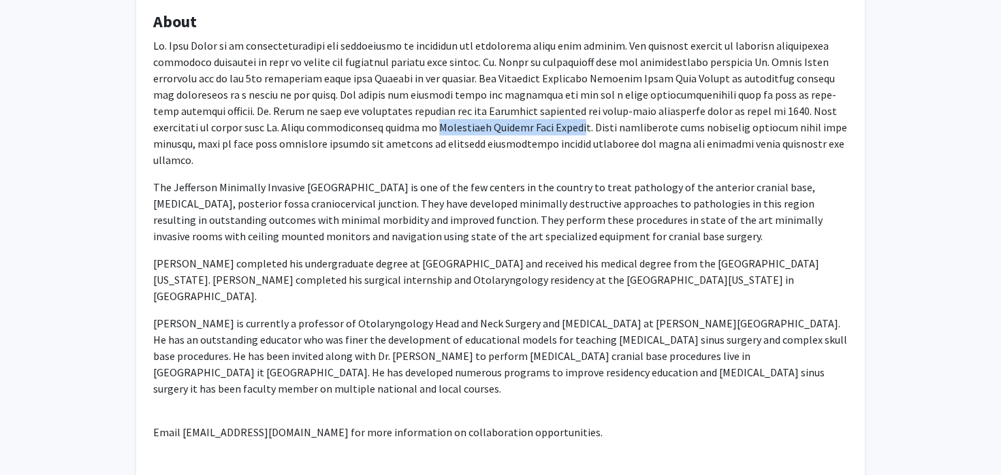
scroll to position [258, 0]
